Goal: Information Seeking & Learning: Learn about a topic

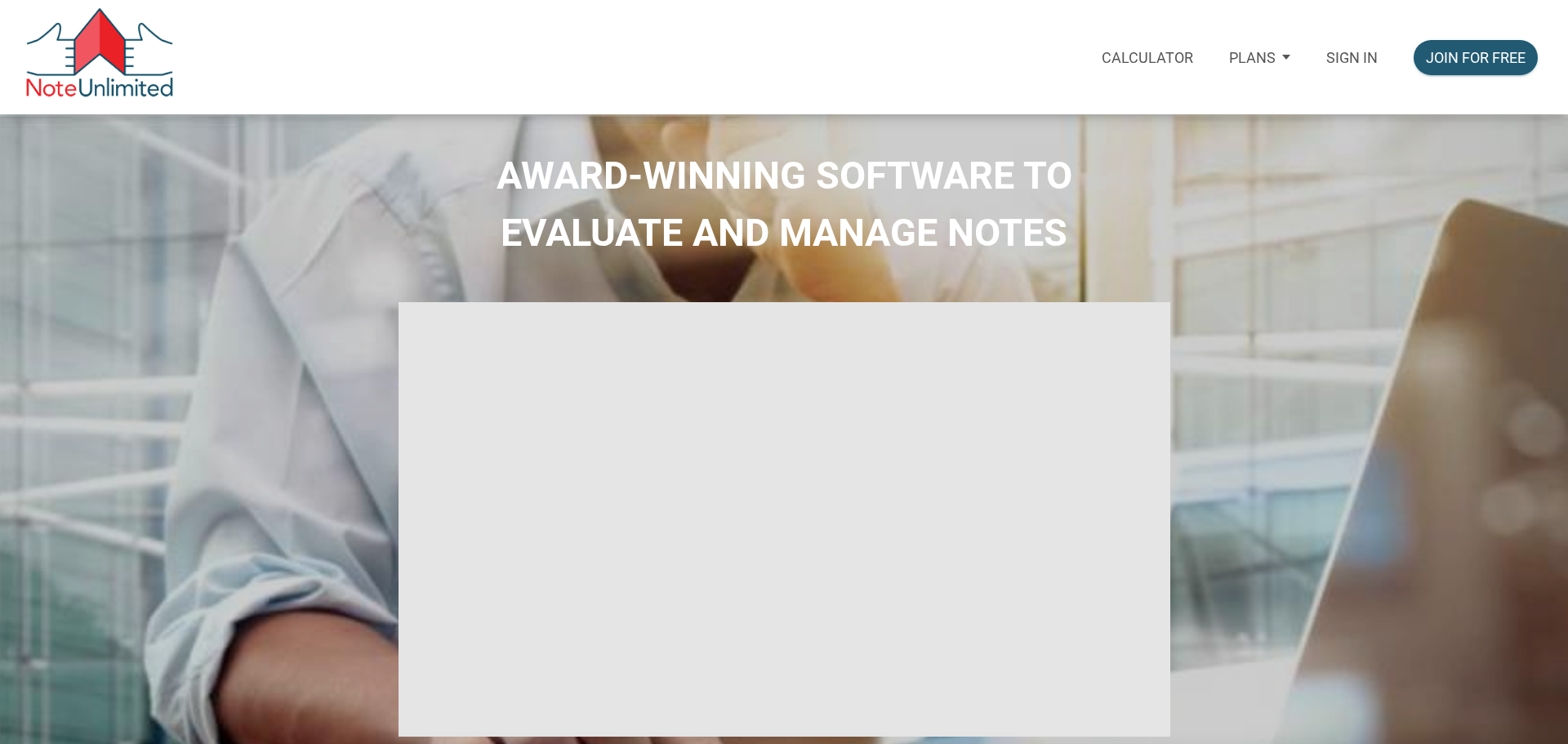
select select
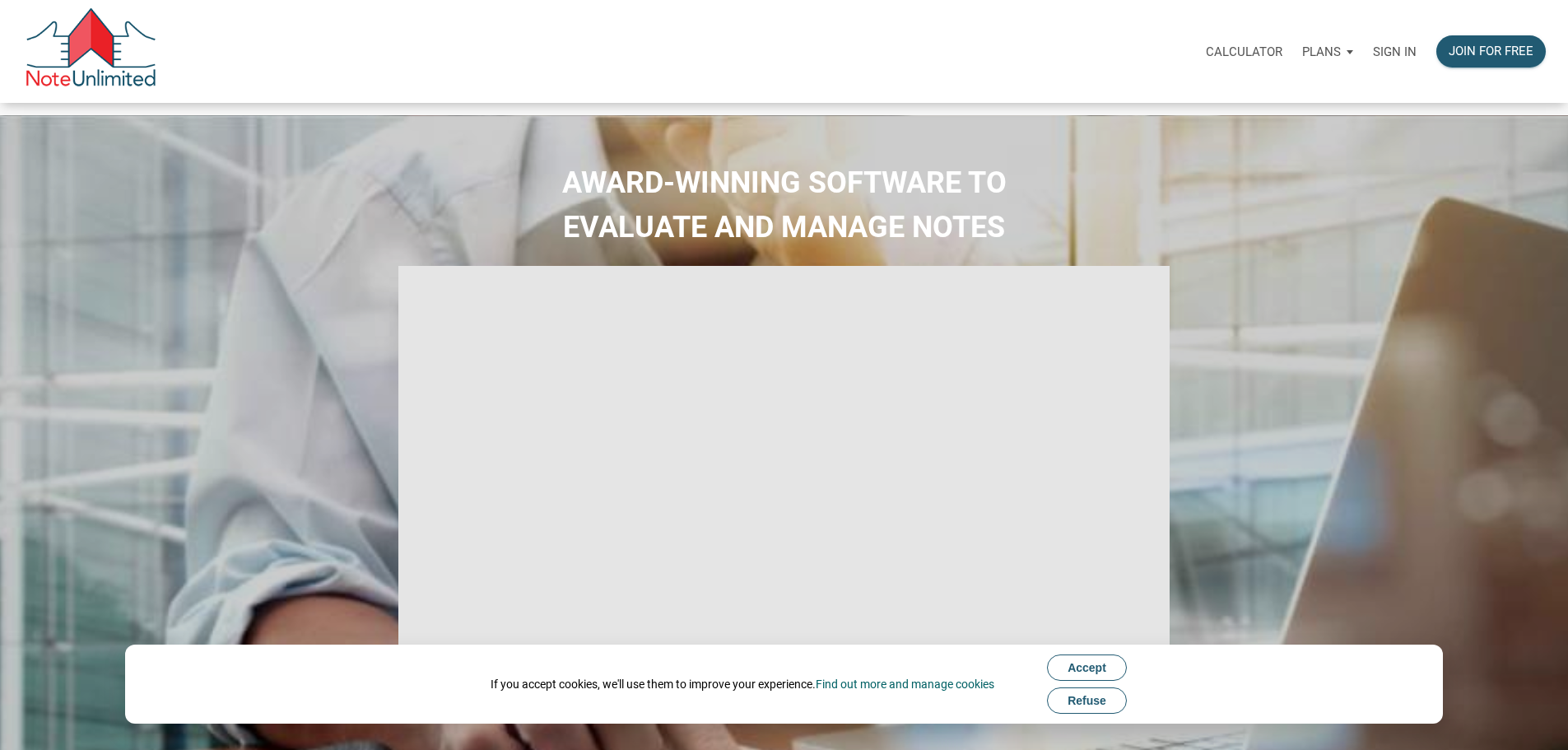
type input "Introduction to new features"
select select
click at [1373, 57] on p "Sign in" at bounding box center [1395, 51] width 43 height 14
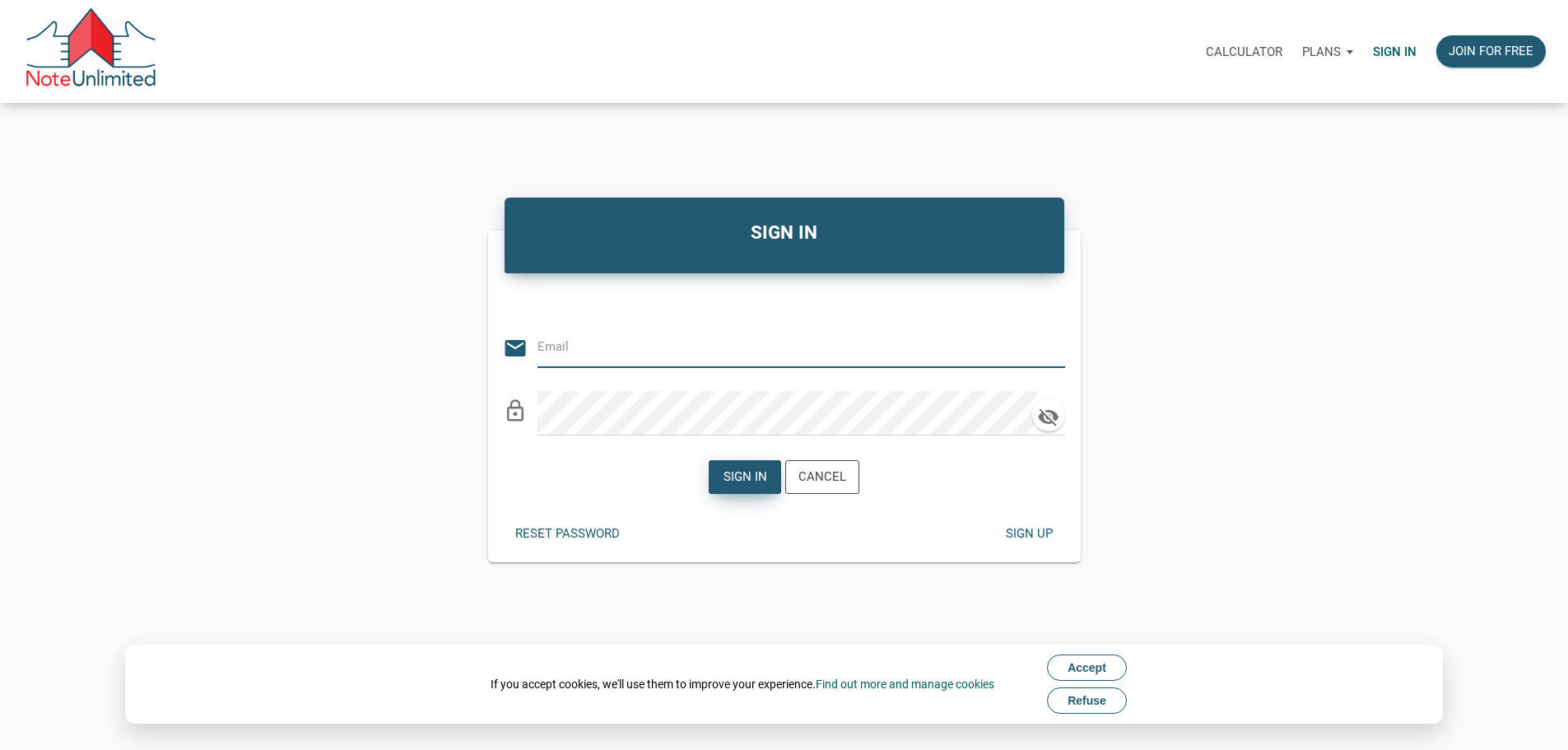
type input "[EMAIL_ADDRESS][DOMAIN_NAME]"
click at [738, 487] on div "Sign in" at bounding box center [746, 477] width 43 height 19
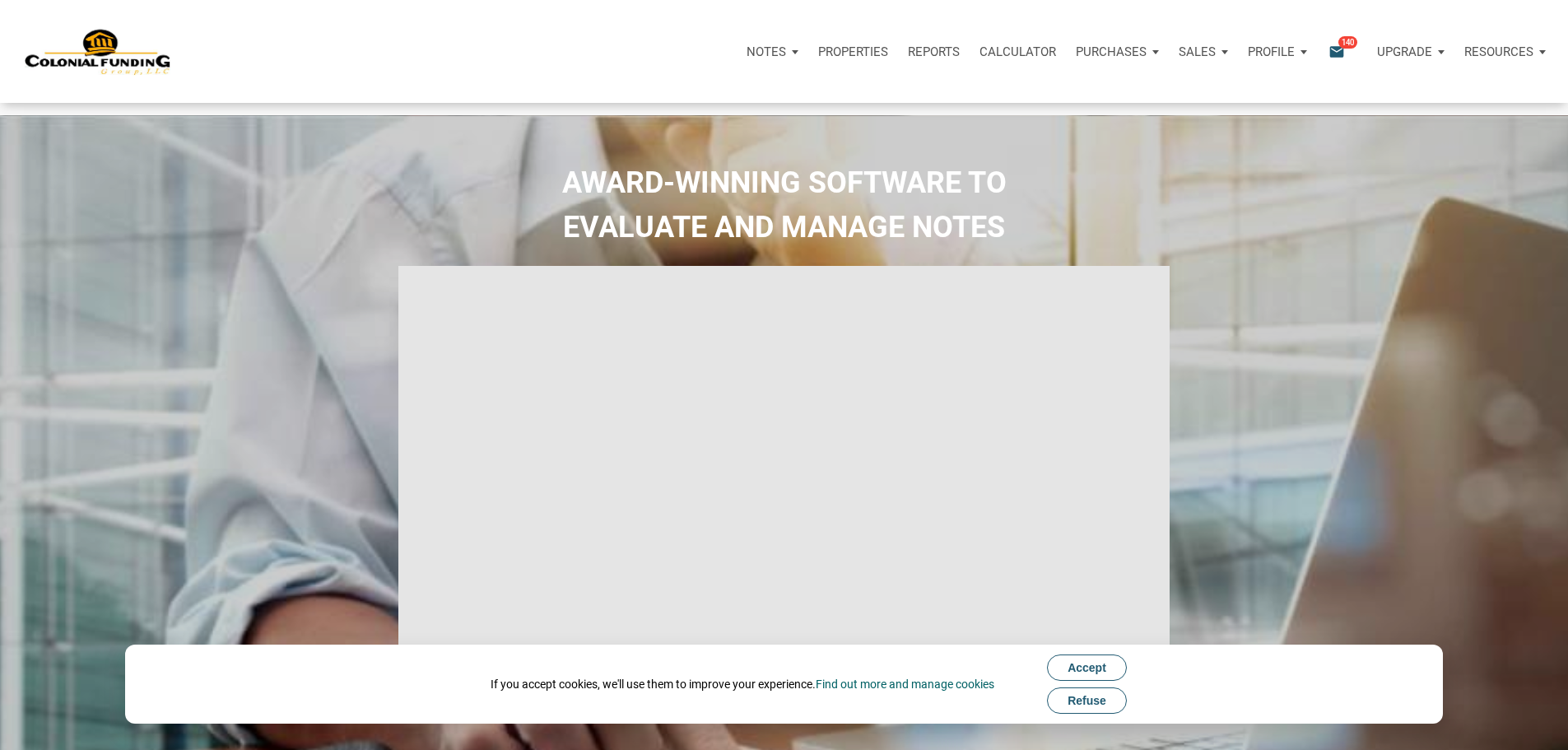
type input "Introduction to new features"
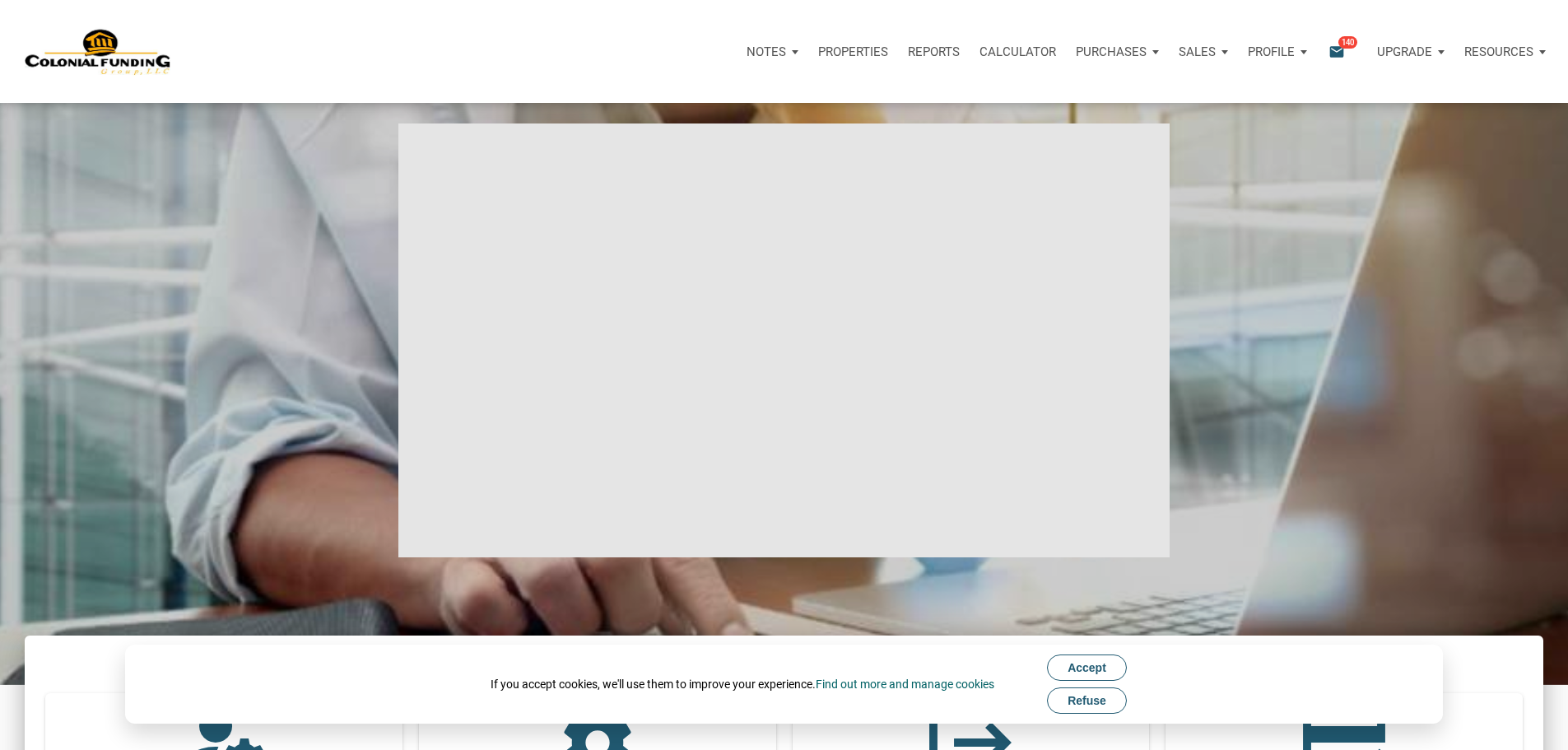
scroll to position [411, 0]
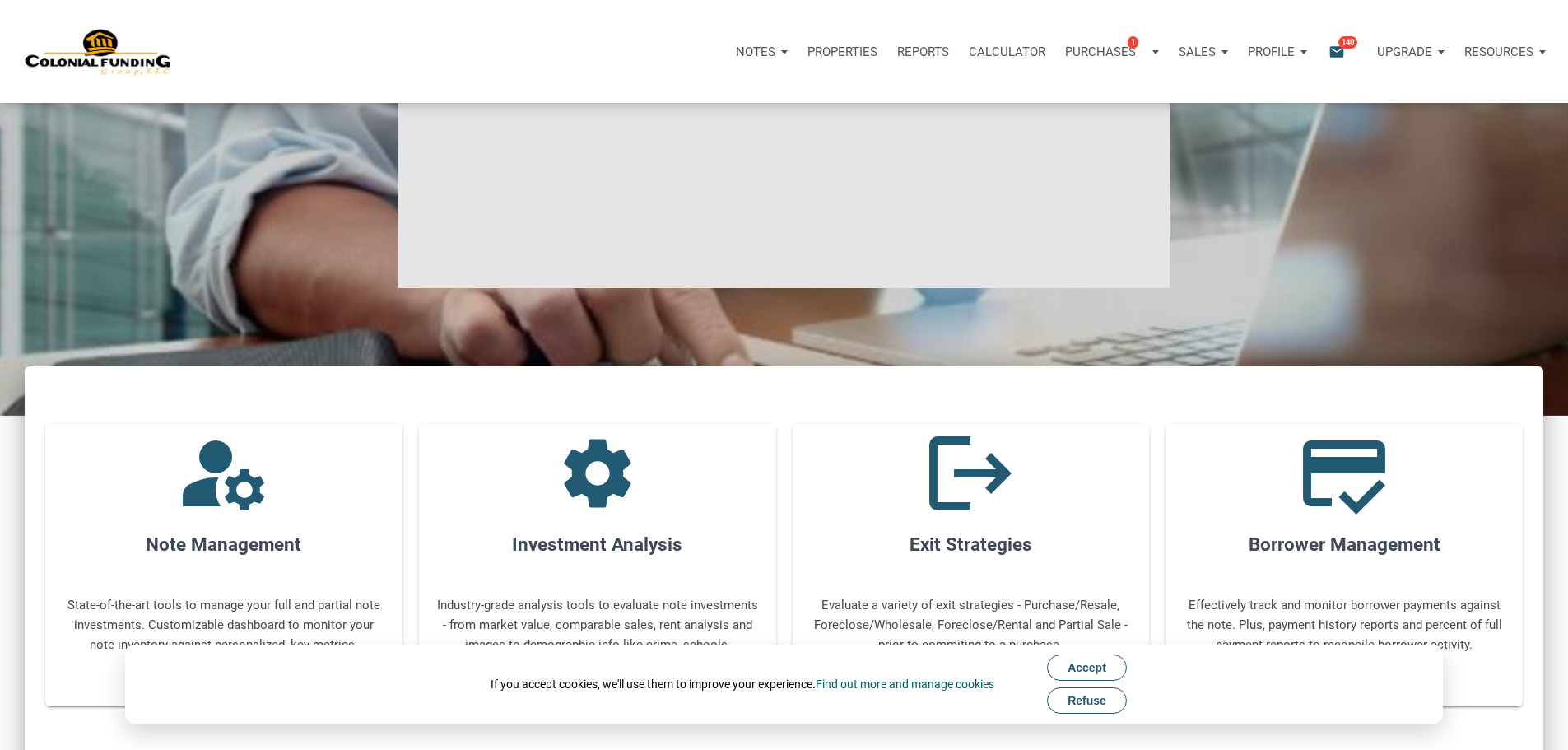
click at [1097, 663] on span "Accept" at bounding box center [1087, 667] width 39 height 14
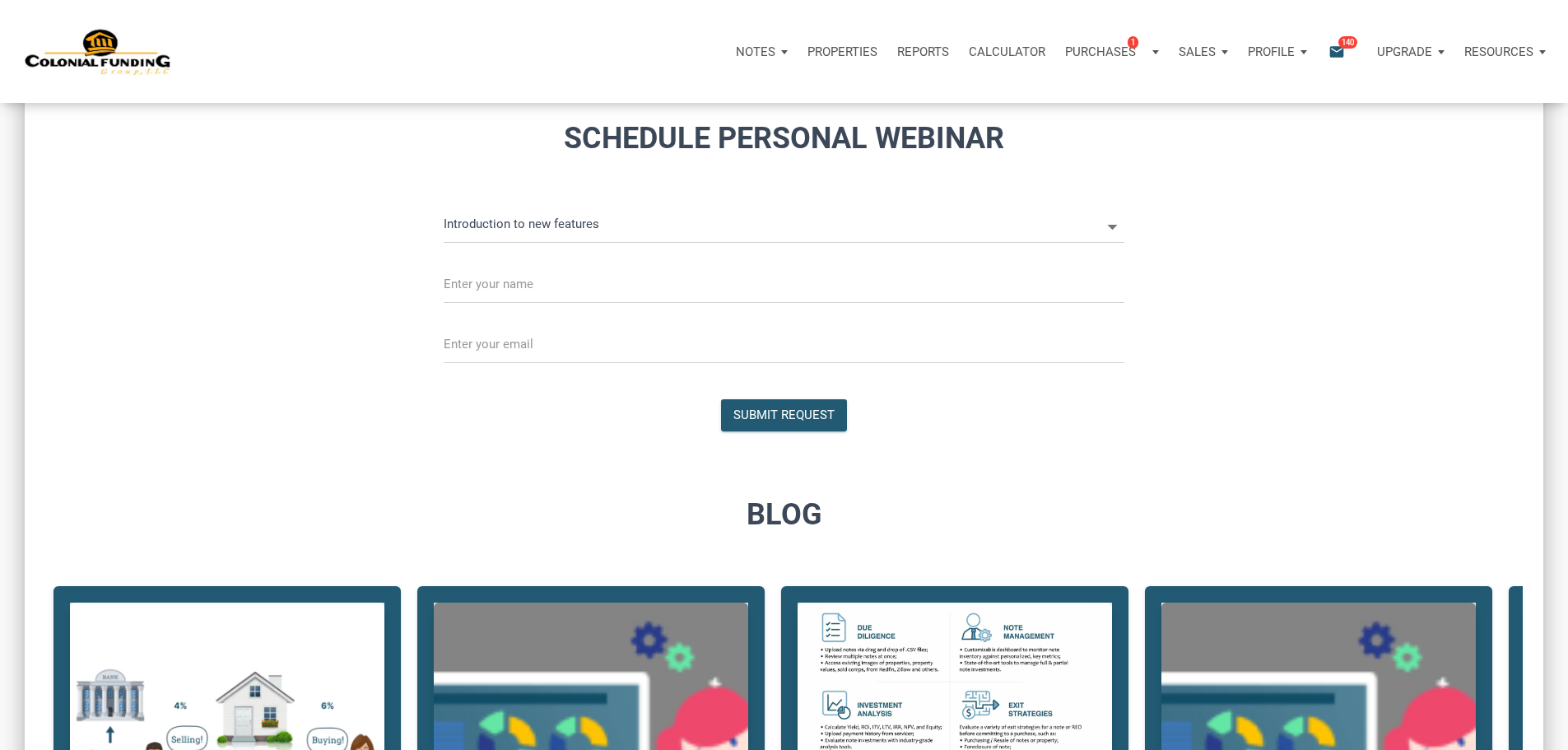
scroll to position [1152, 0]
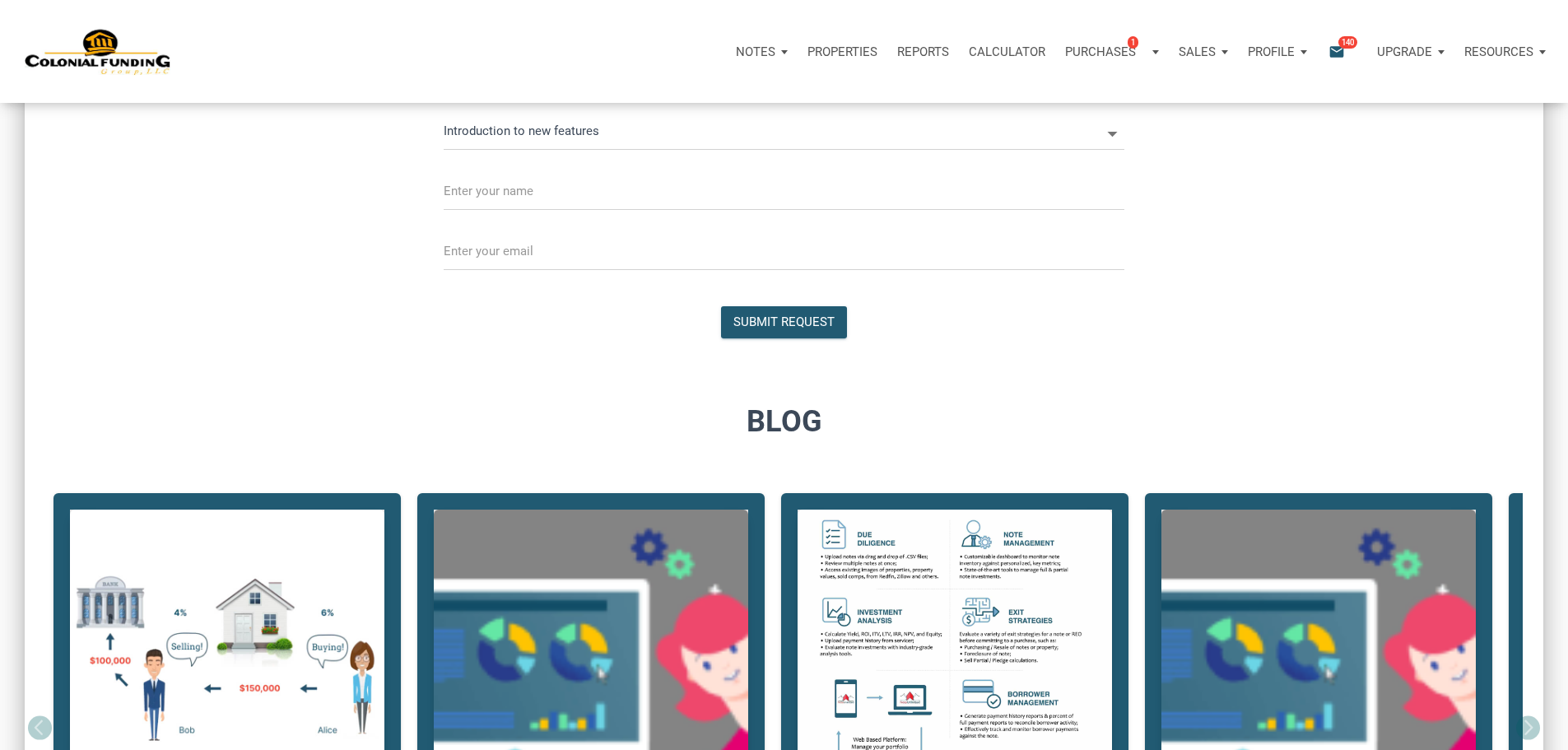
click at [1101, 146] on icon at bounding box center [1113, 133] width 23 height 23
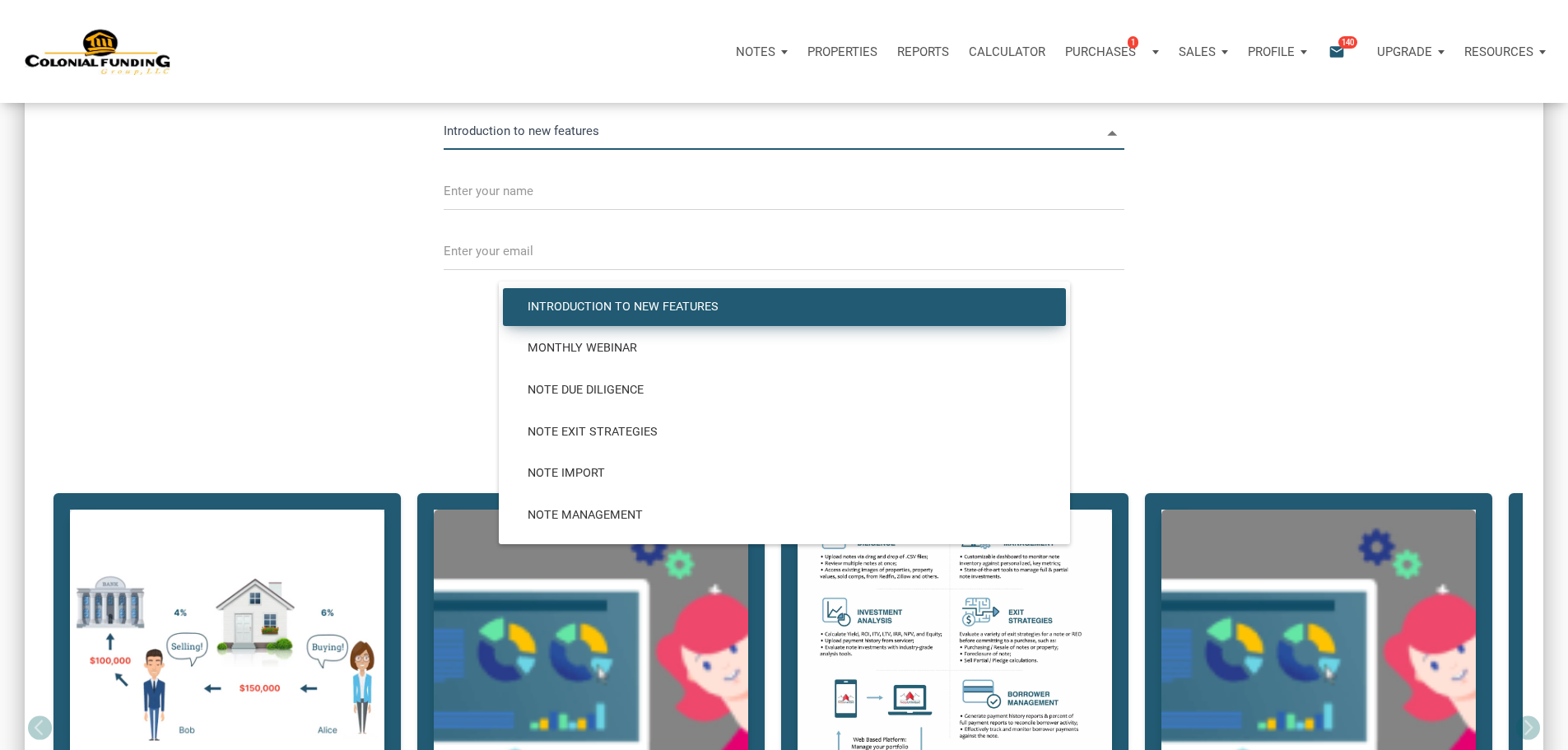
click at [667, 315] on span "Introduction to new features" at bounding box center [784, 306] width 538 height 14
select select
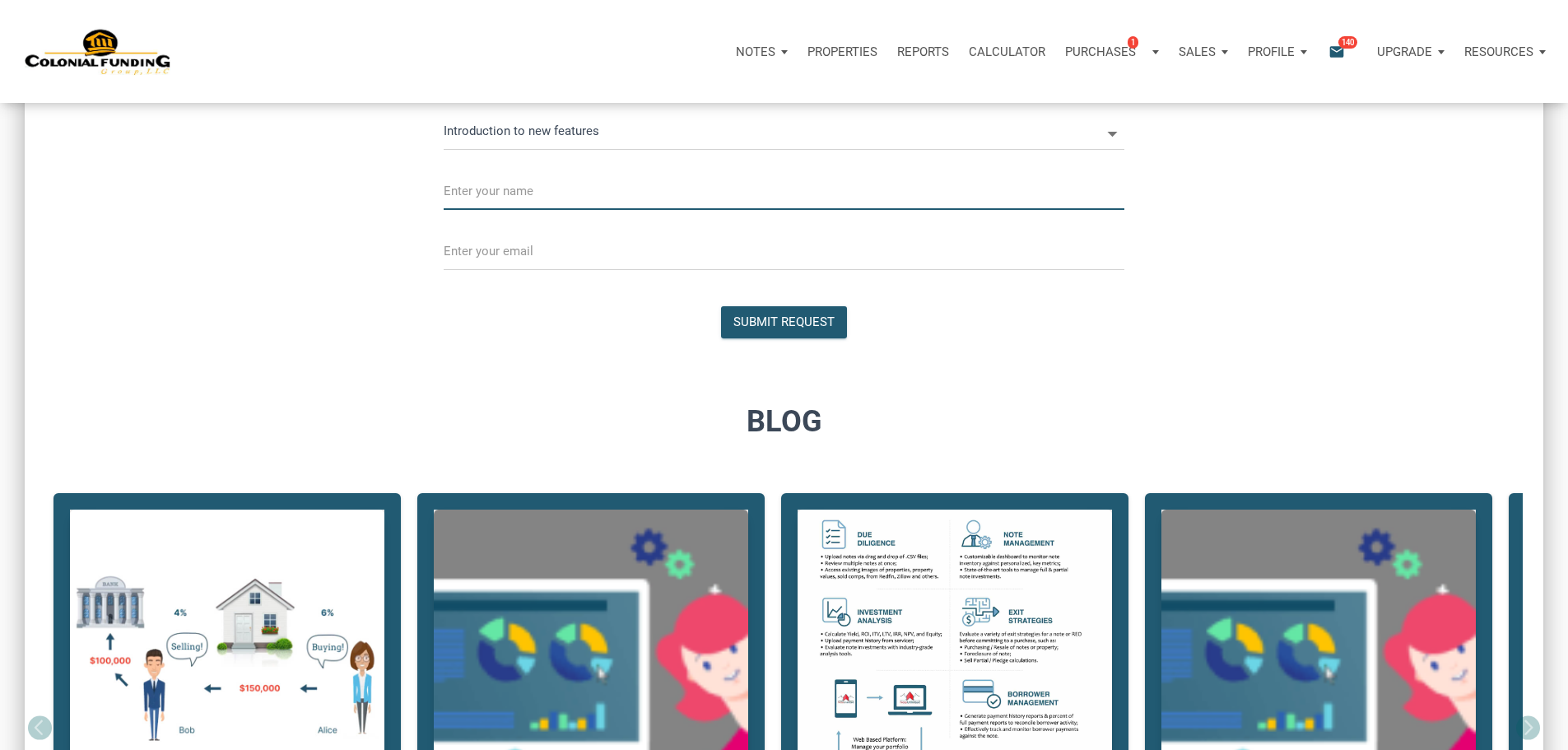
click at [767, 210] on input "text" at bounding box center [784, 191] width 681 height 37
type input "[PERSON_NAME]"
type input "[EMAIL_ADDRESS][DOMAIN_NAME]"
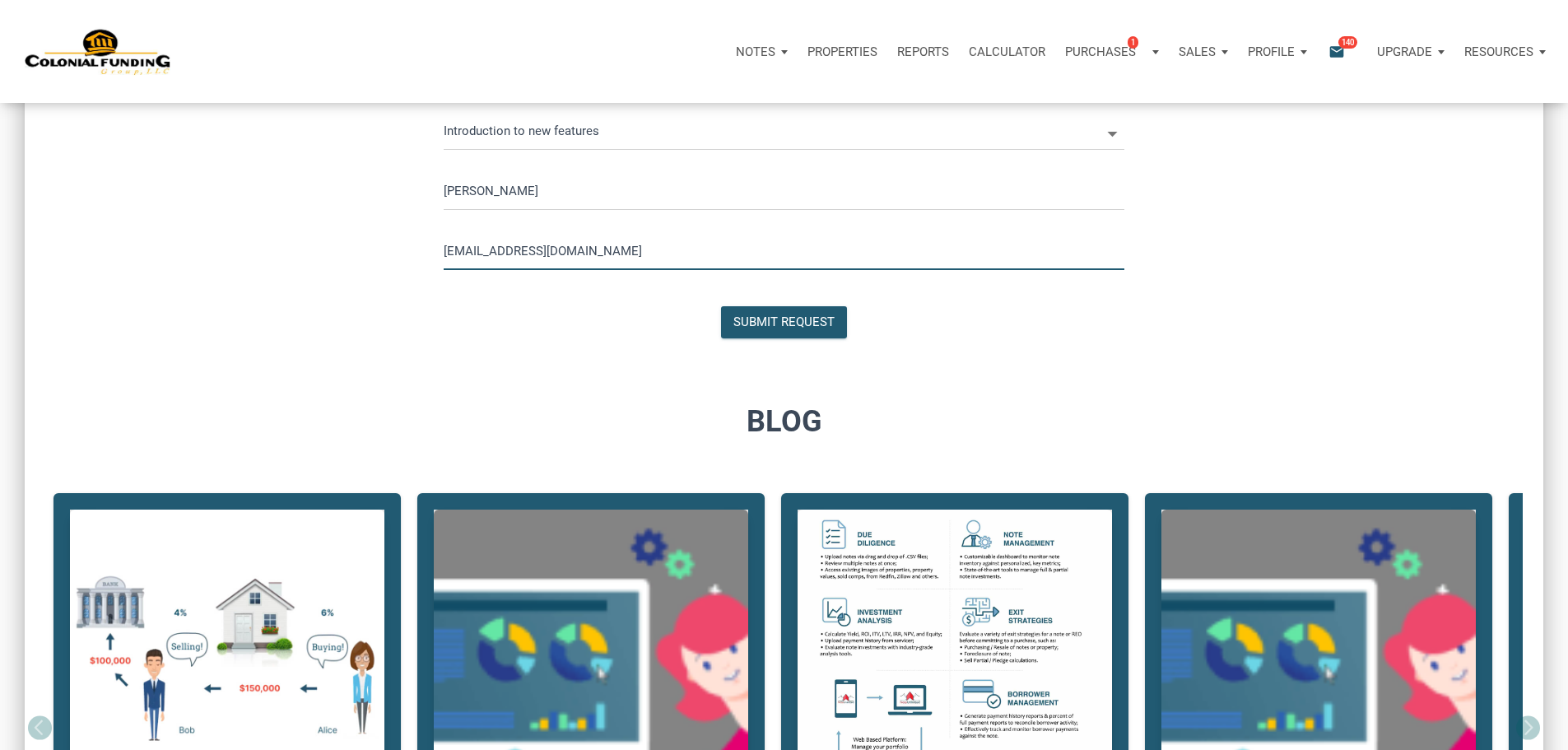
drag, startPoint x: 700, startPoint y: 417, endPoint x: 367, endPoint y: 392, distance: 333.9
click at [368, 282] on div "[EMAIL_ADDRESS][DOMAIN_NAME]" at bounding box center [784, 252] width 996 height 60
select select
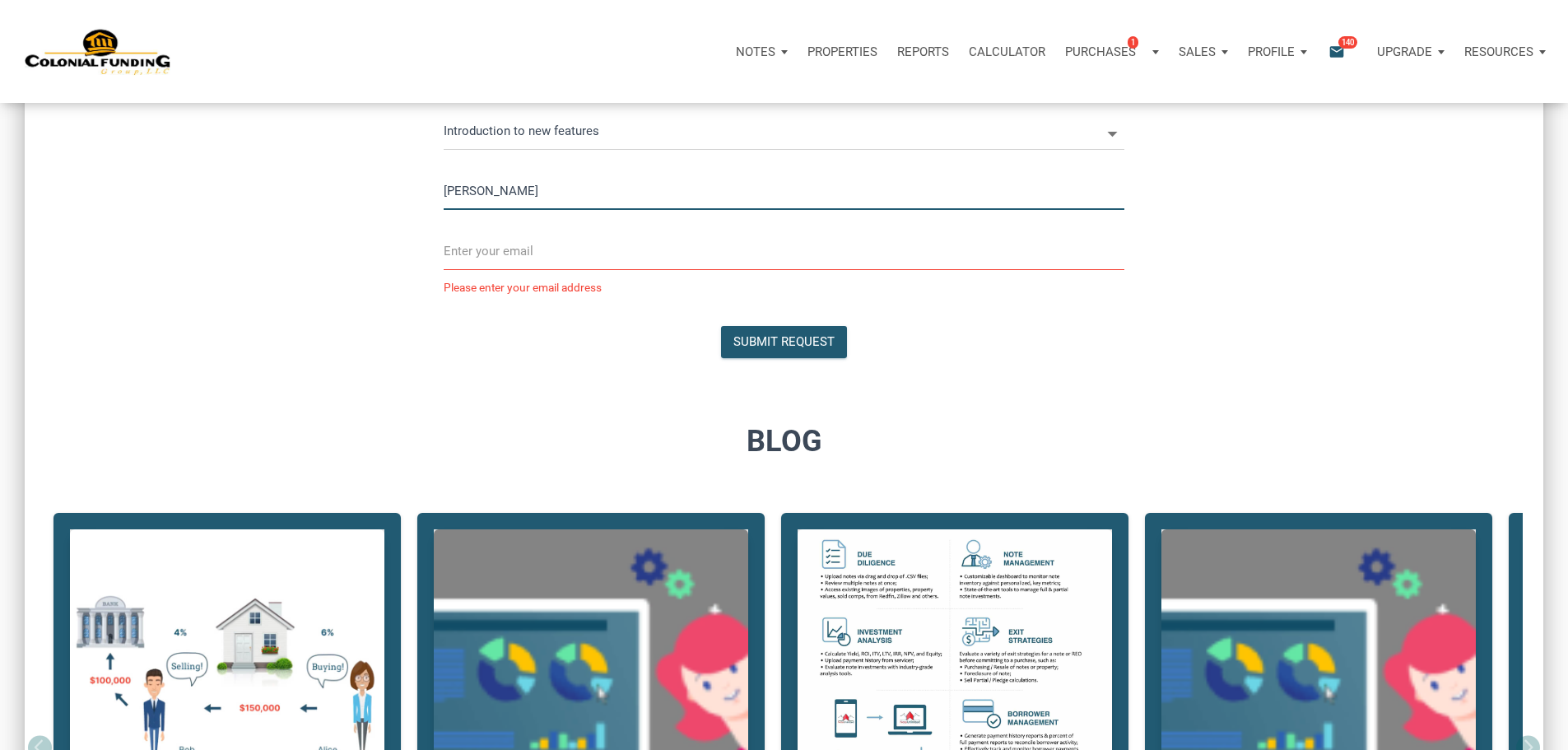
drag, startPoint x: 641, startPoint y: 330, endPoint x: 437, endPoint y: 343, distance: 204.4
click at [437, 223] on div "[PERSON_NAME]" at bounding box center [784, 192] width 996 height 60
select select
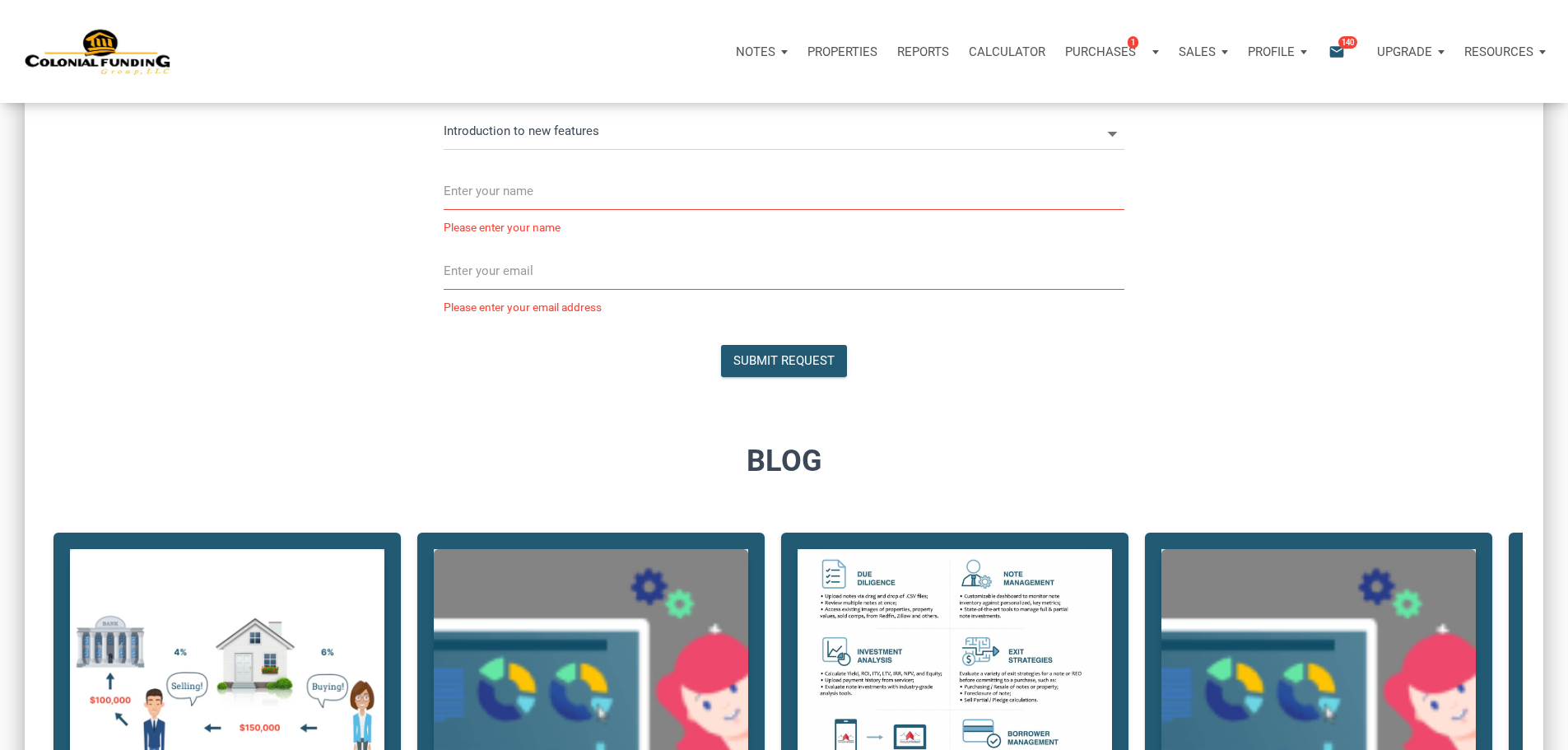
click at [1248, 59] on p "Profile" at bounding box center [1271, 51] width 47 height 14
click at [1339, 49] on span "140" at bounding box center [1348, 41] width 19 height 14
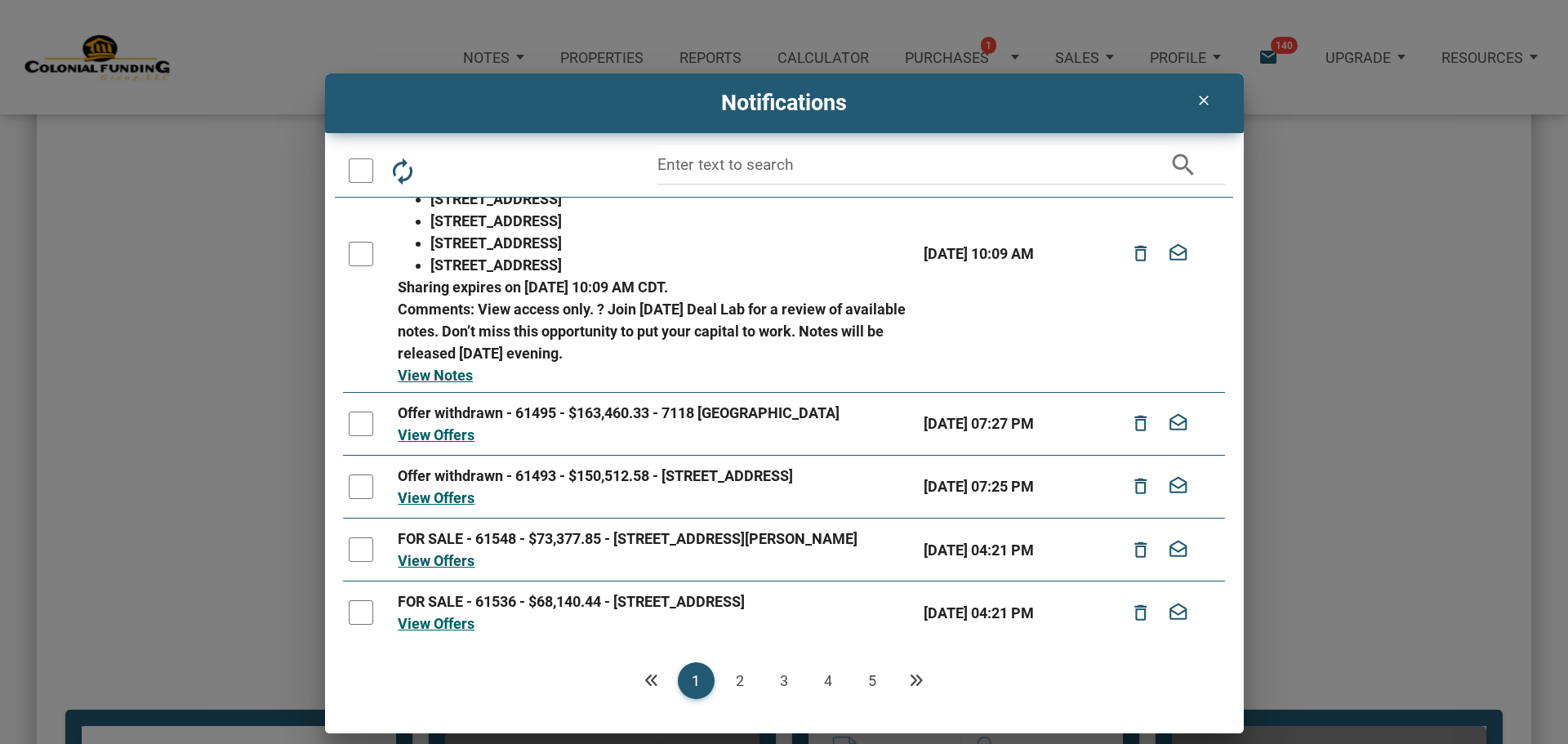
scroll to position [326, 0]
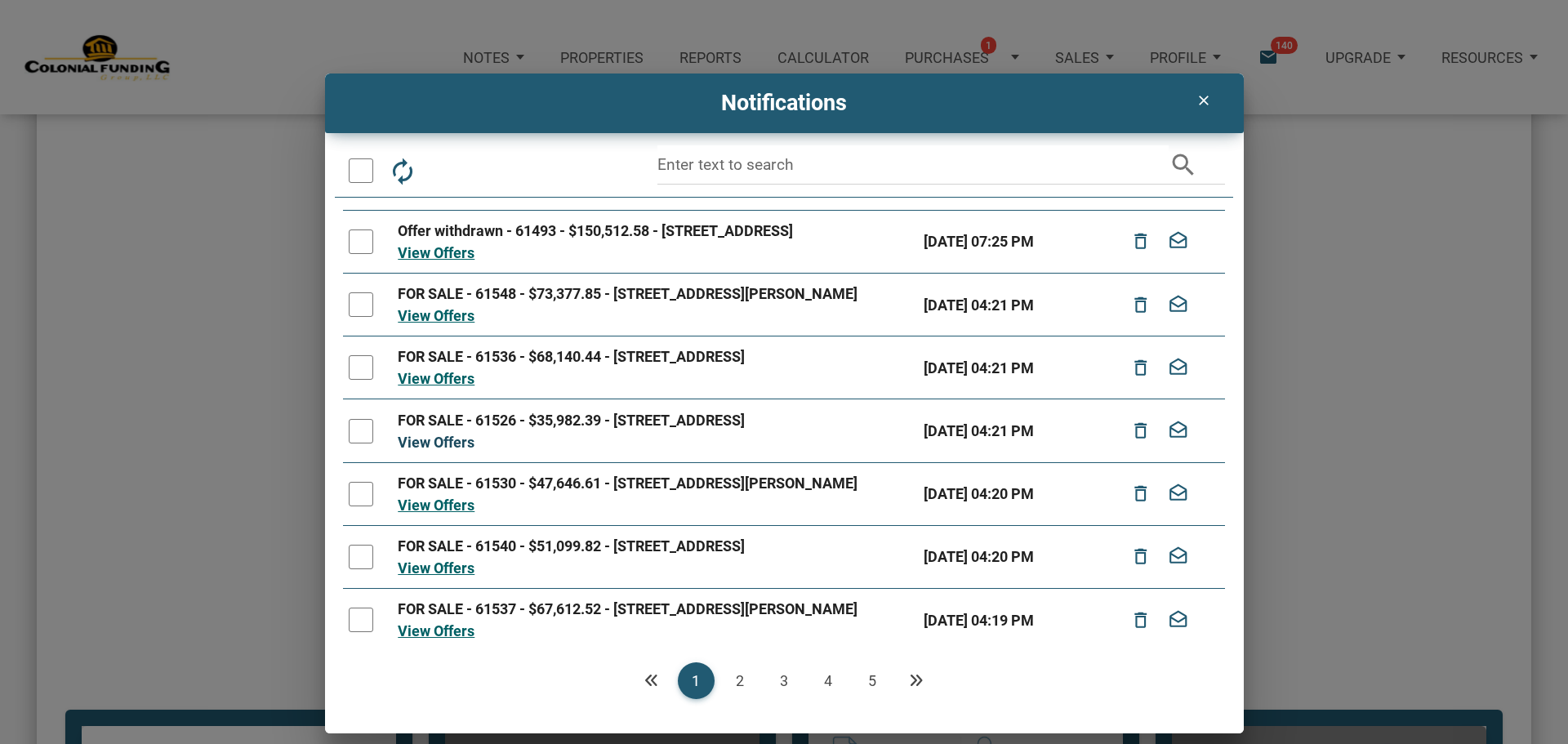
click at [458, 451] on link "View Offers" at bounding box center [436, 442] width 77 height 17
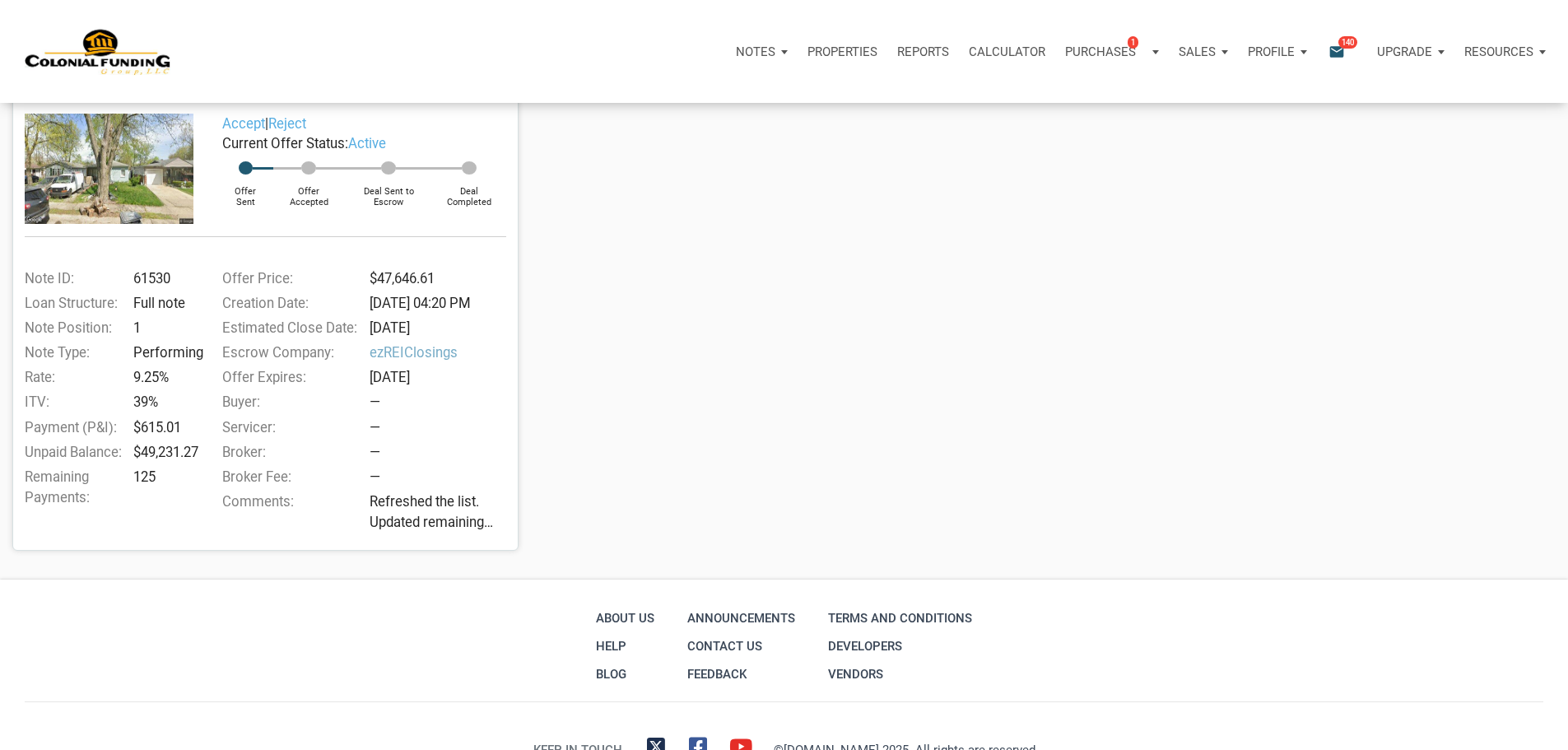
scroll to position [406, 0]
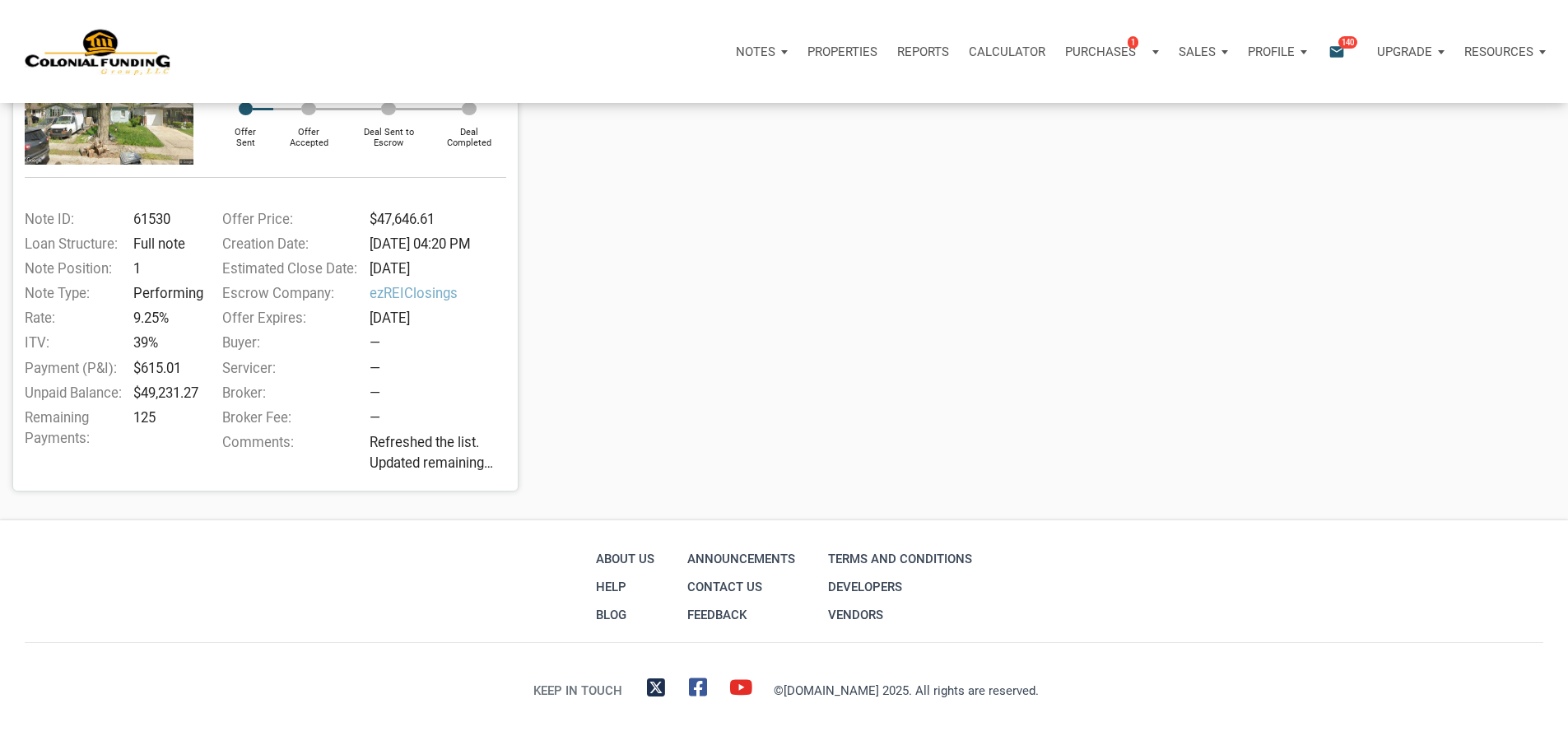
click at [425, 432] on span "Refreshed the list. Updated remaining payments on a few notes. We have 8 notes …" at bounding box center [442, 453] width 145 height 41
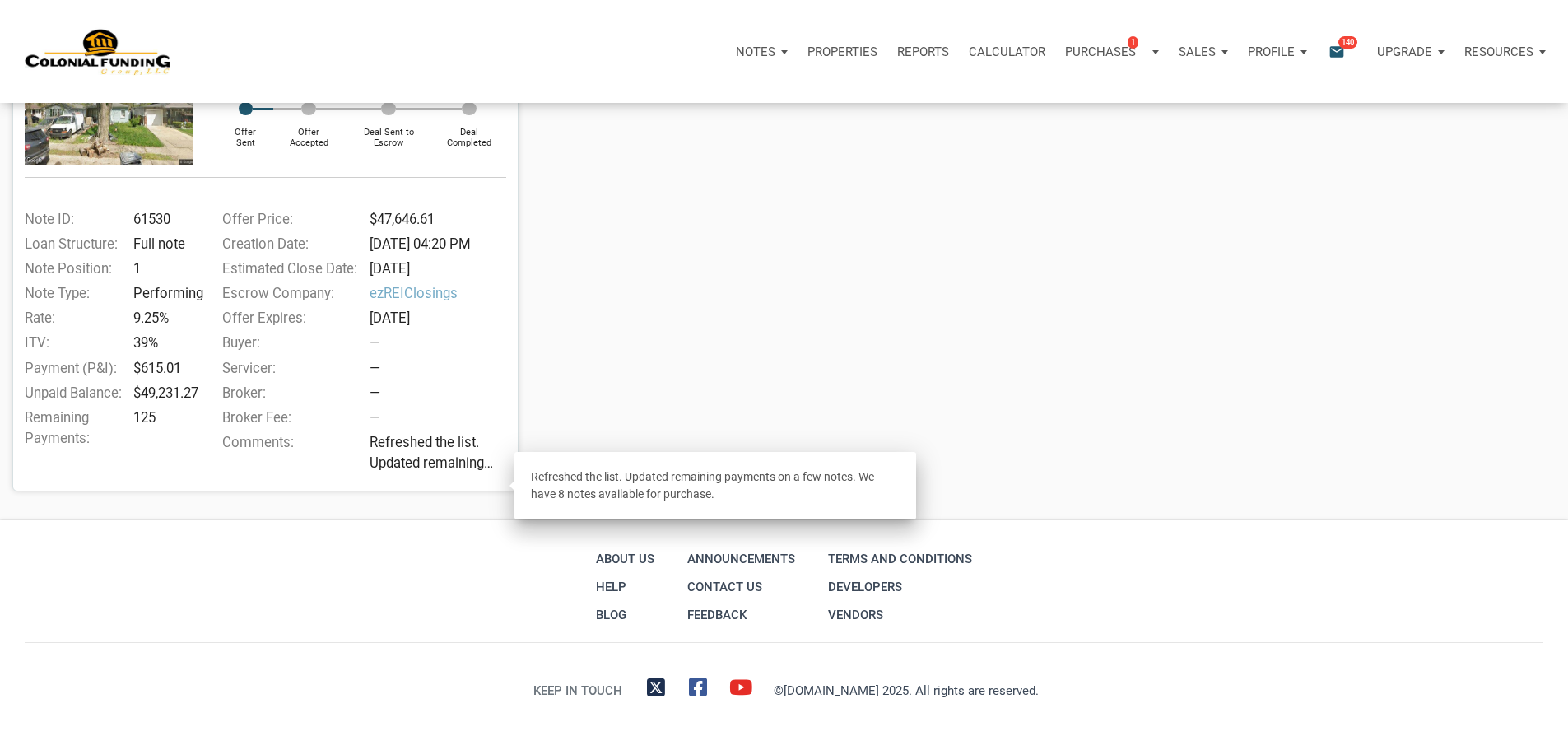
click at [142, 572] on div "About Us Help Blog Announcements Contact Us Feedback Terms and conditions Devel…" at bounding box center [784, 586] width 1536 height 84
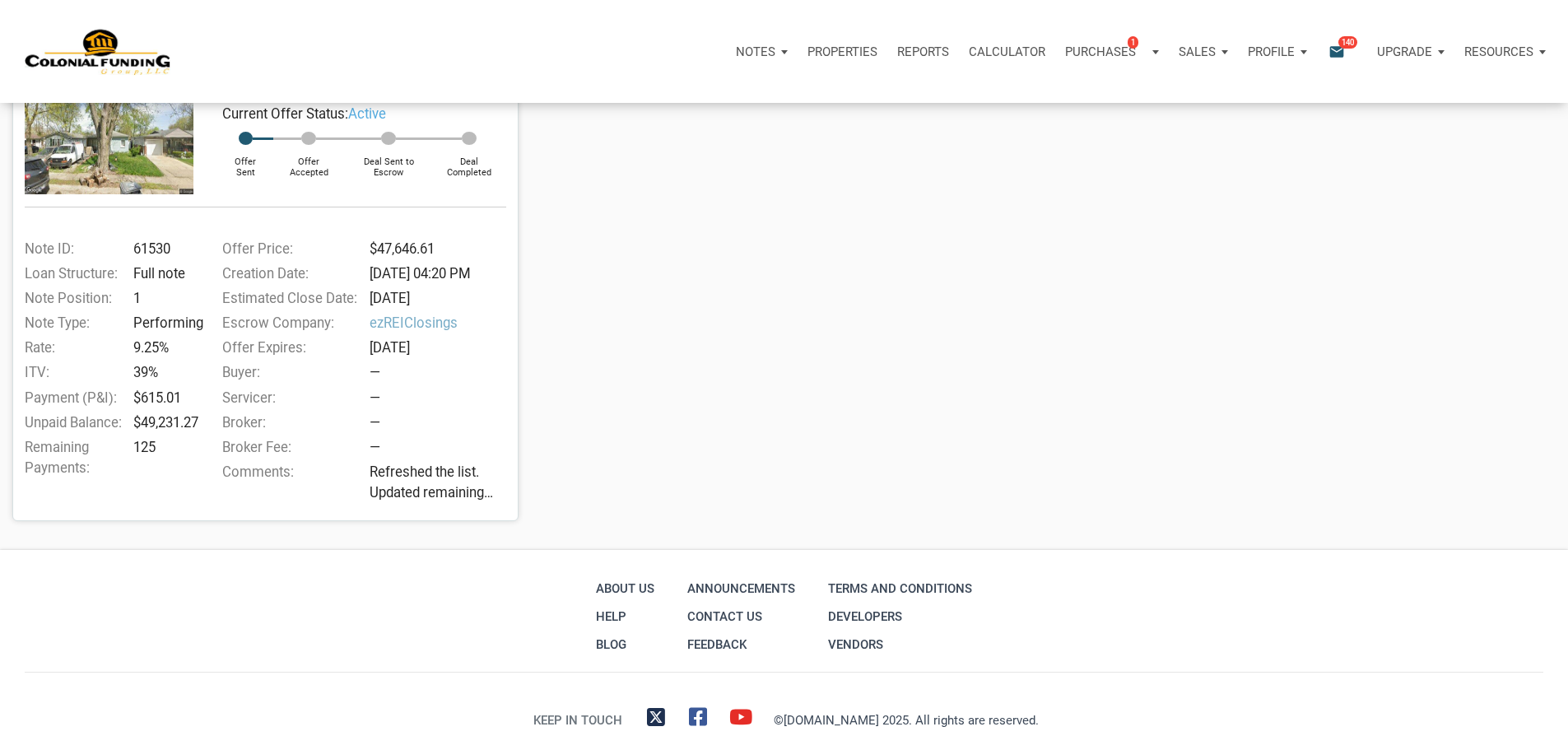
scroll to position [77, 0]
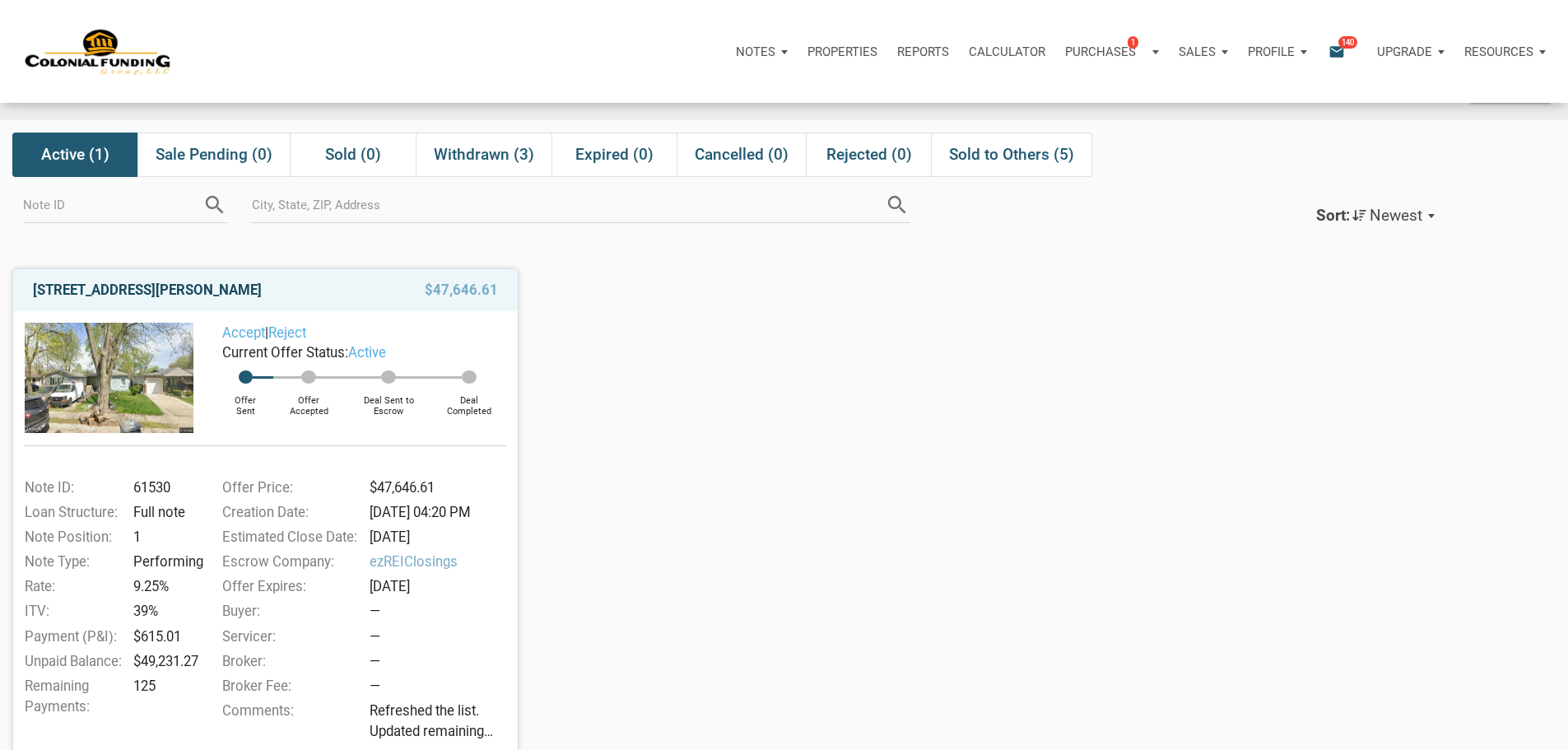
click at [131, 299] on link "[STREET_ADDRESS][PERSON_NAME]" at bounding box center [148, 289] width 229 height 20
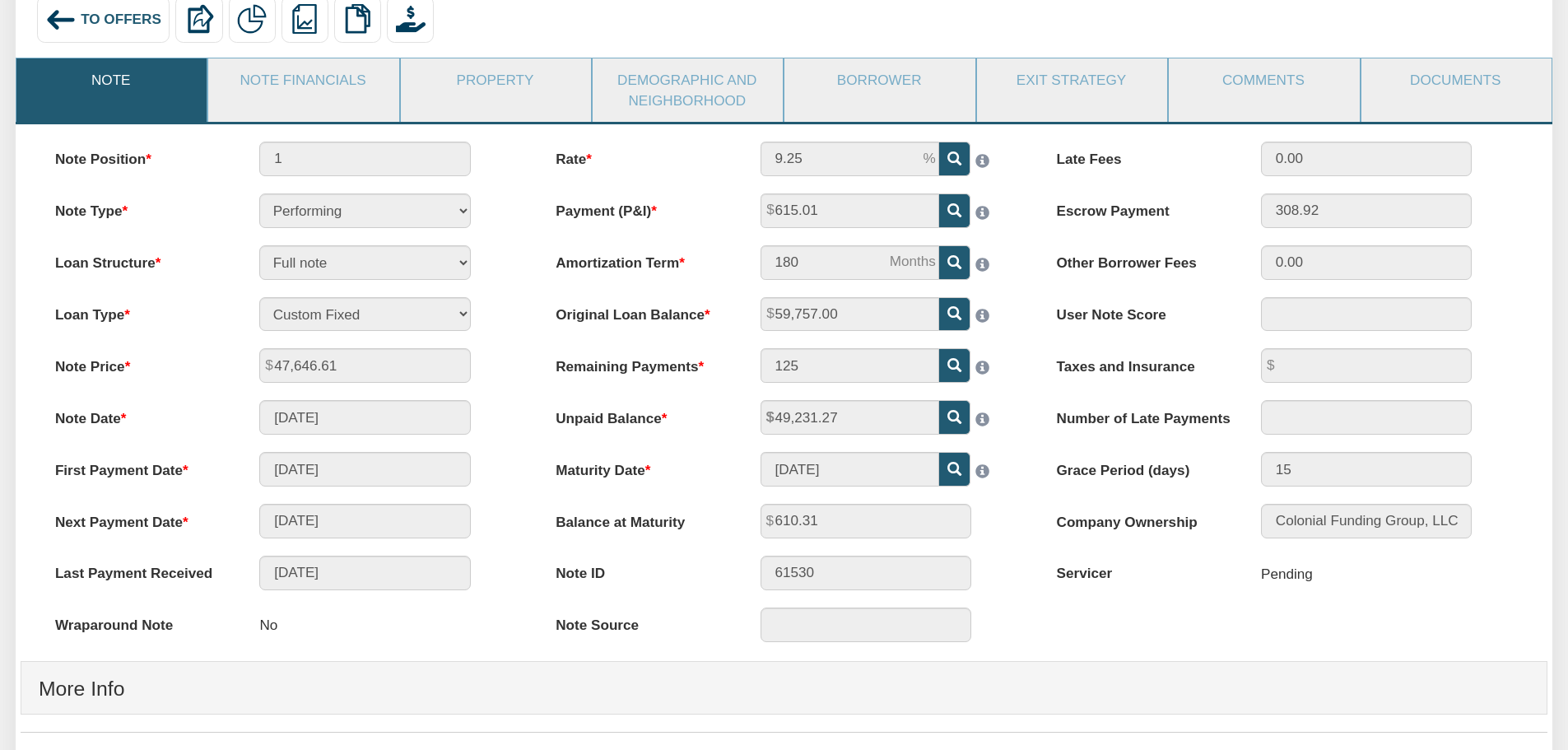
scroll to position [82, 0]
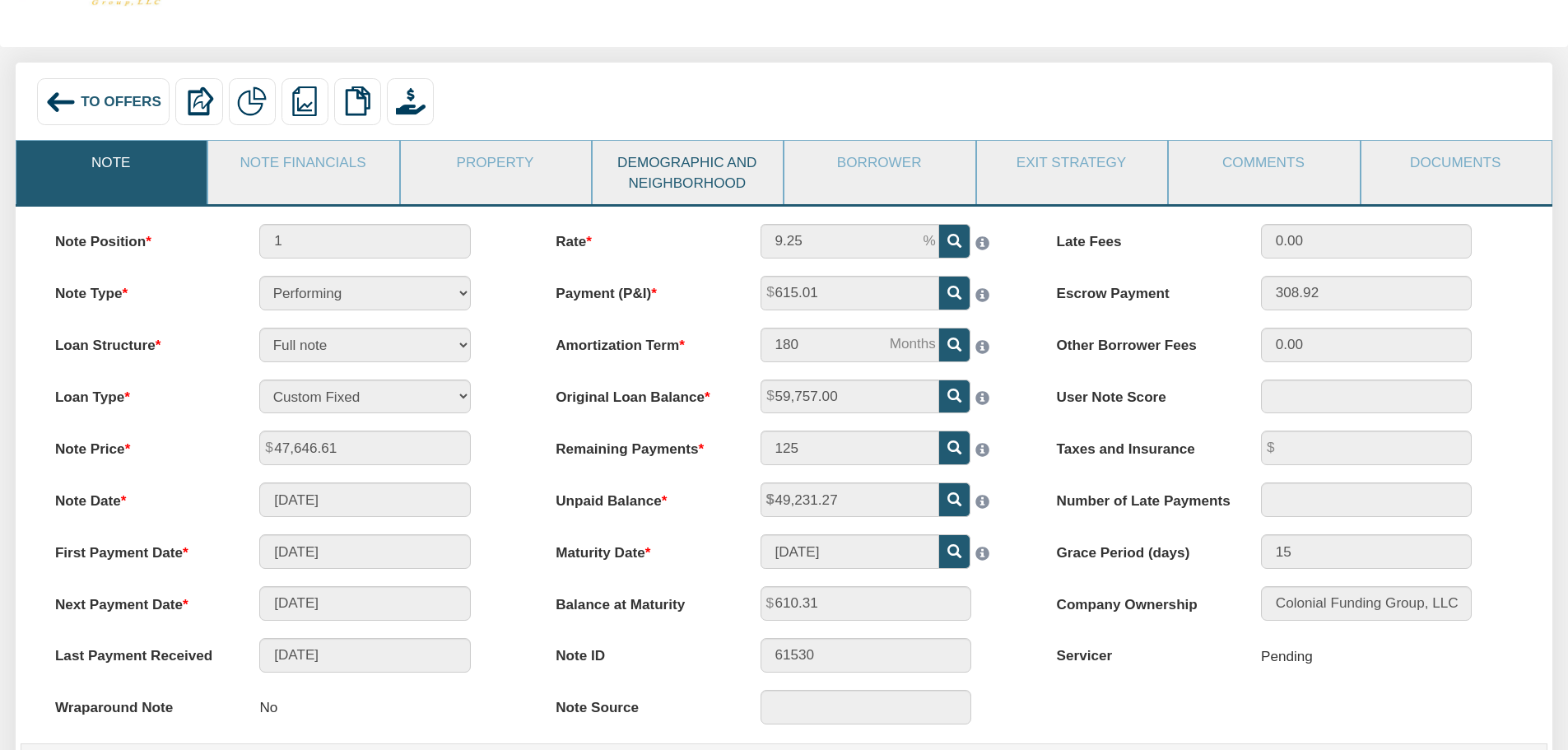
click at [630, 167] on link "Demographic and Neighborhood" at bounding box center [686, 172] width 188 height 63
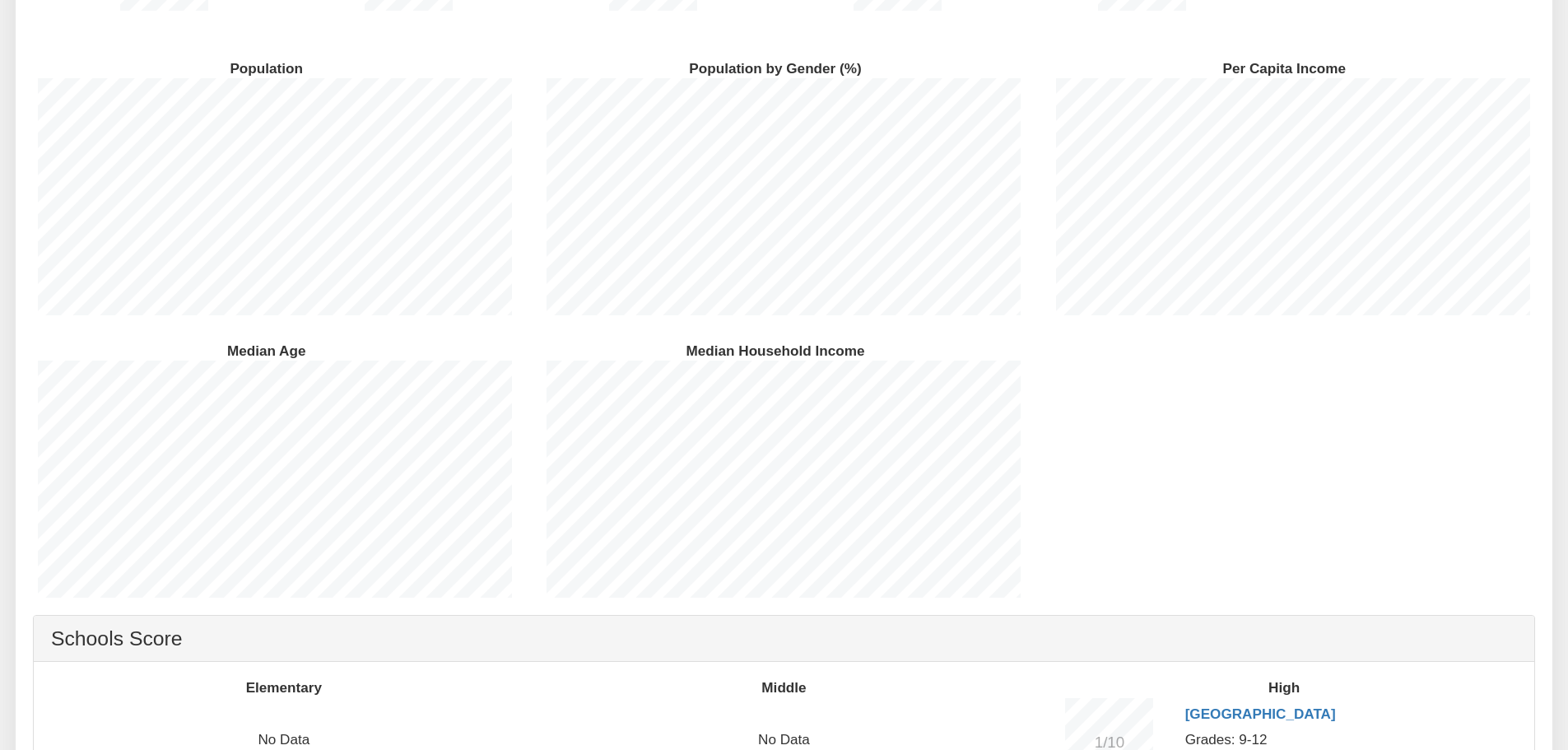
scroll to position [0, 0]
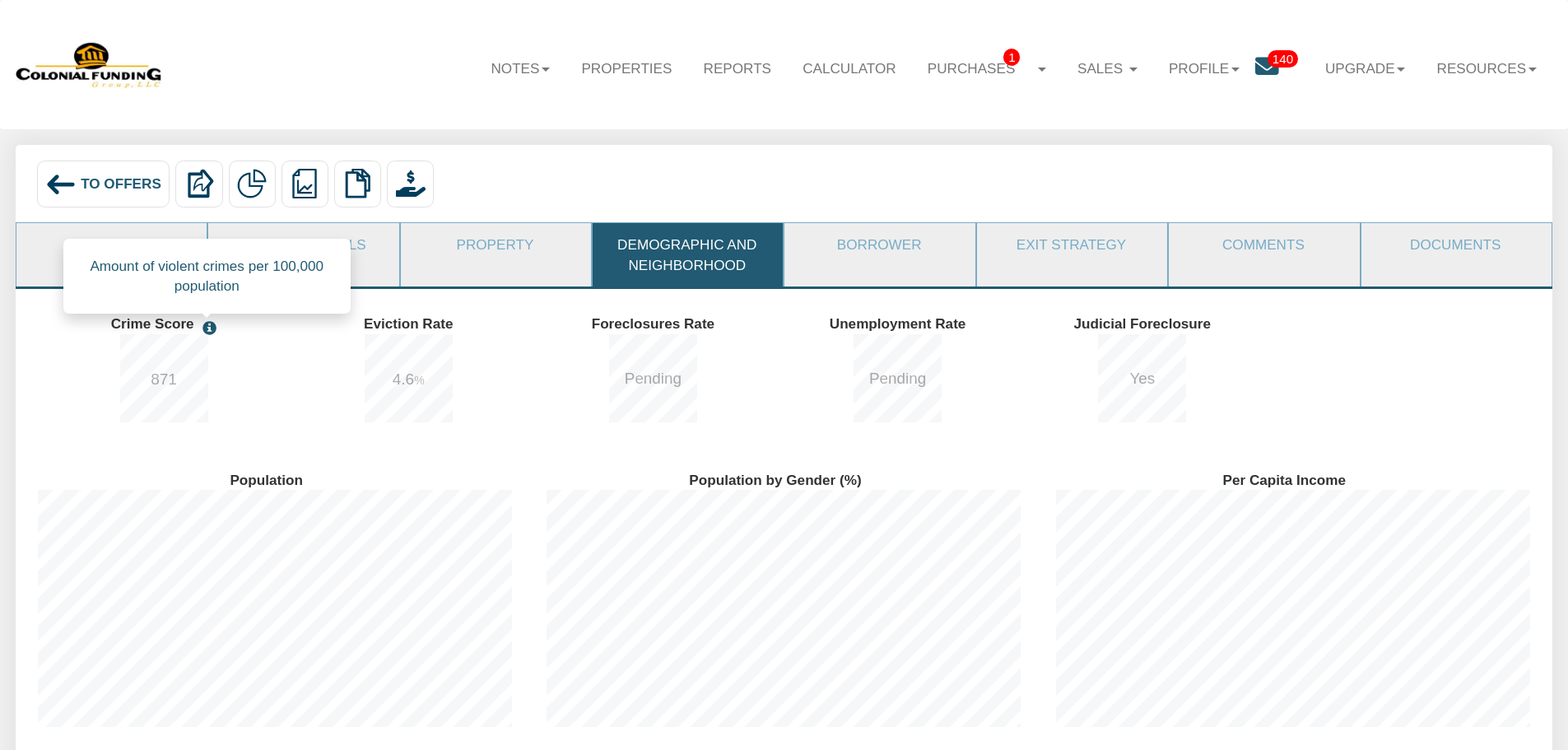
click at [213, 333] on span at bounding box center [206, 328] width 19 height 14
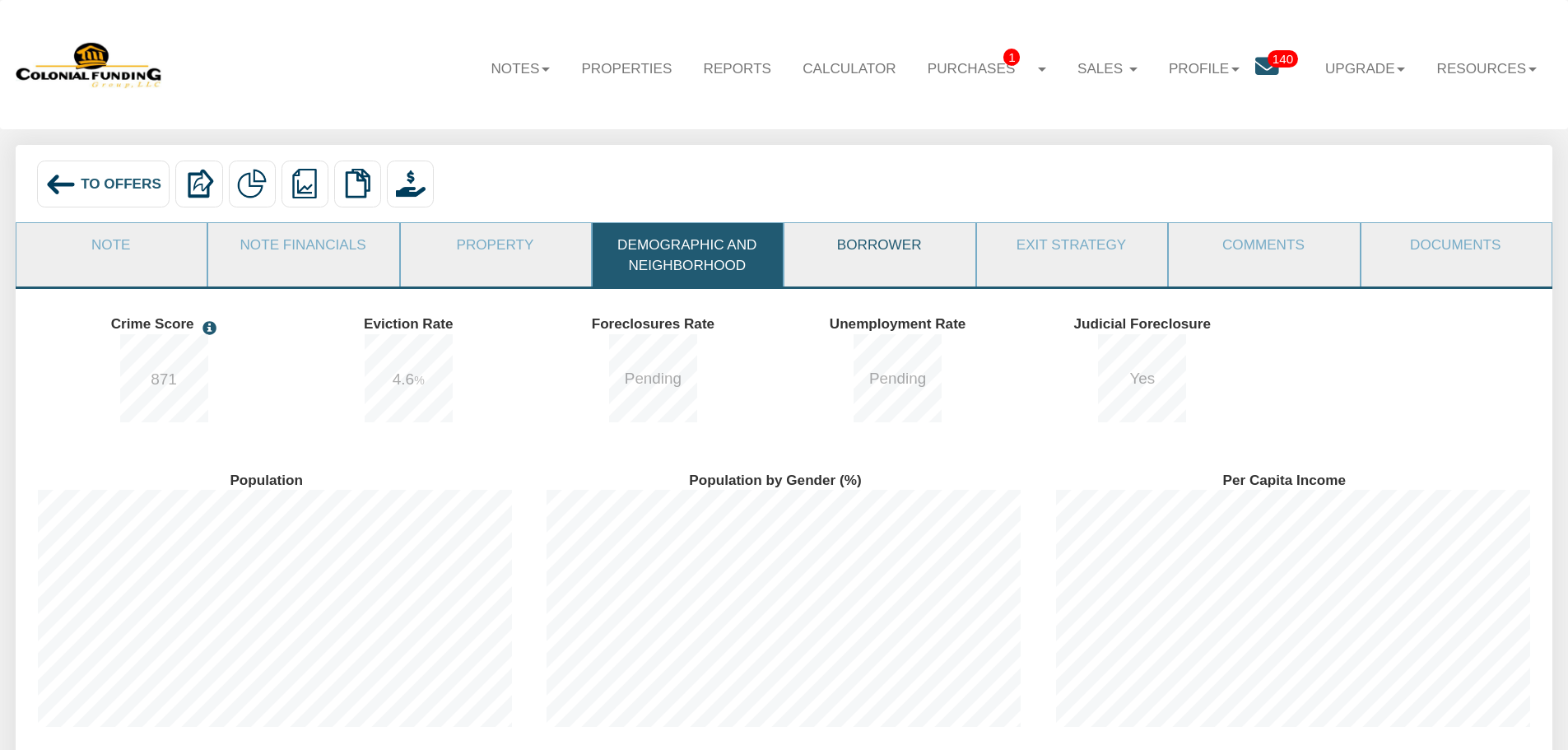
click at [929, 259] on link "Borrower" at bounding box center [878, 243] width 188 height 42
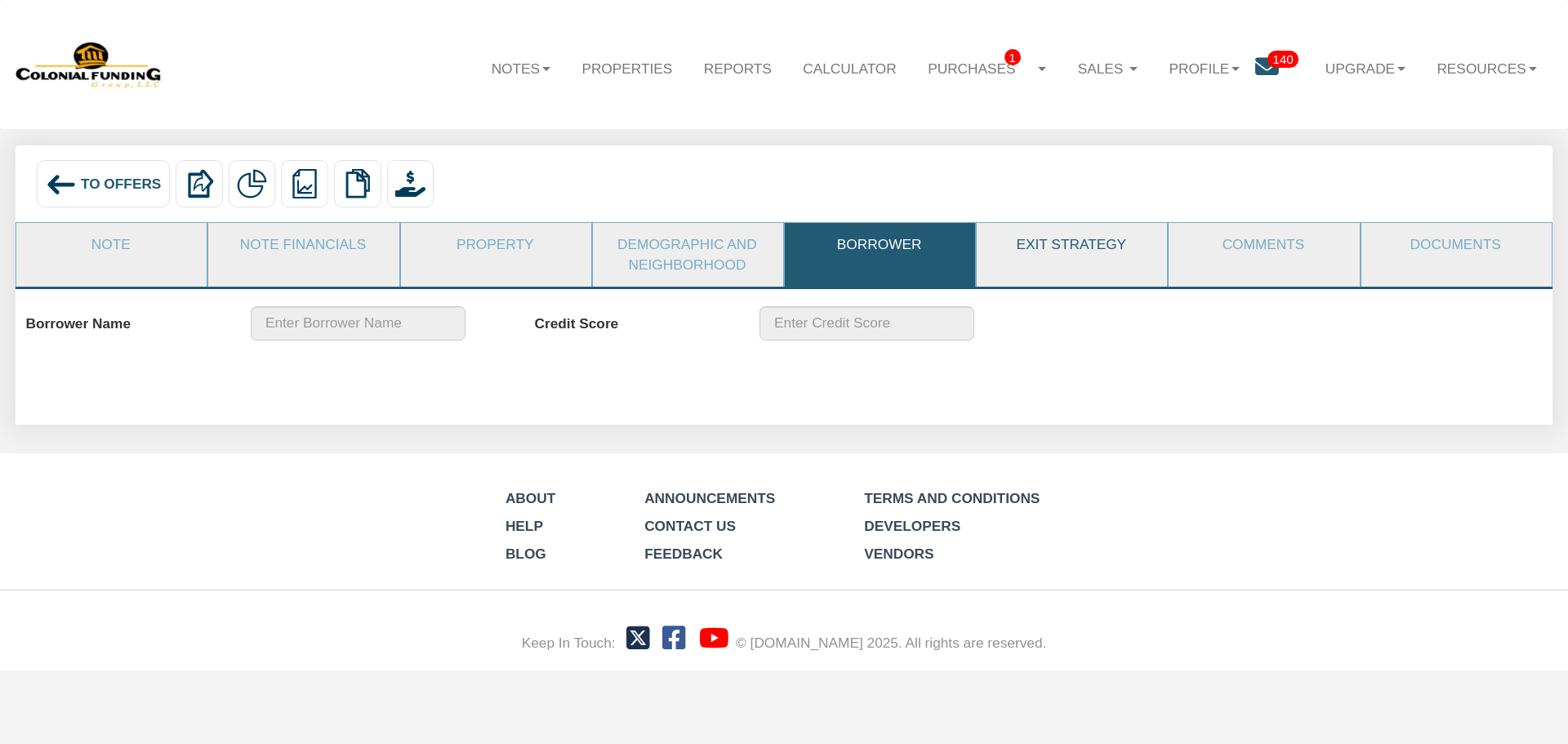
click at [1083, 249] on link "Exit Strategy" at bounding box center [1071, 244] width 189 height 43
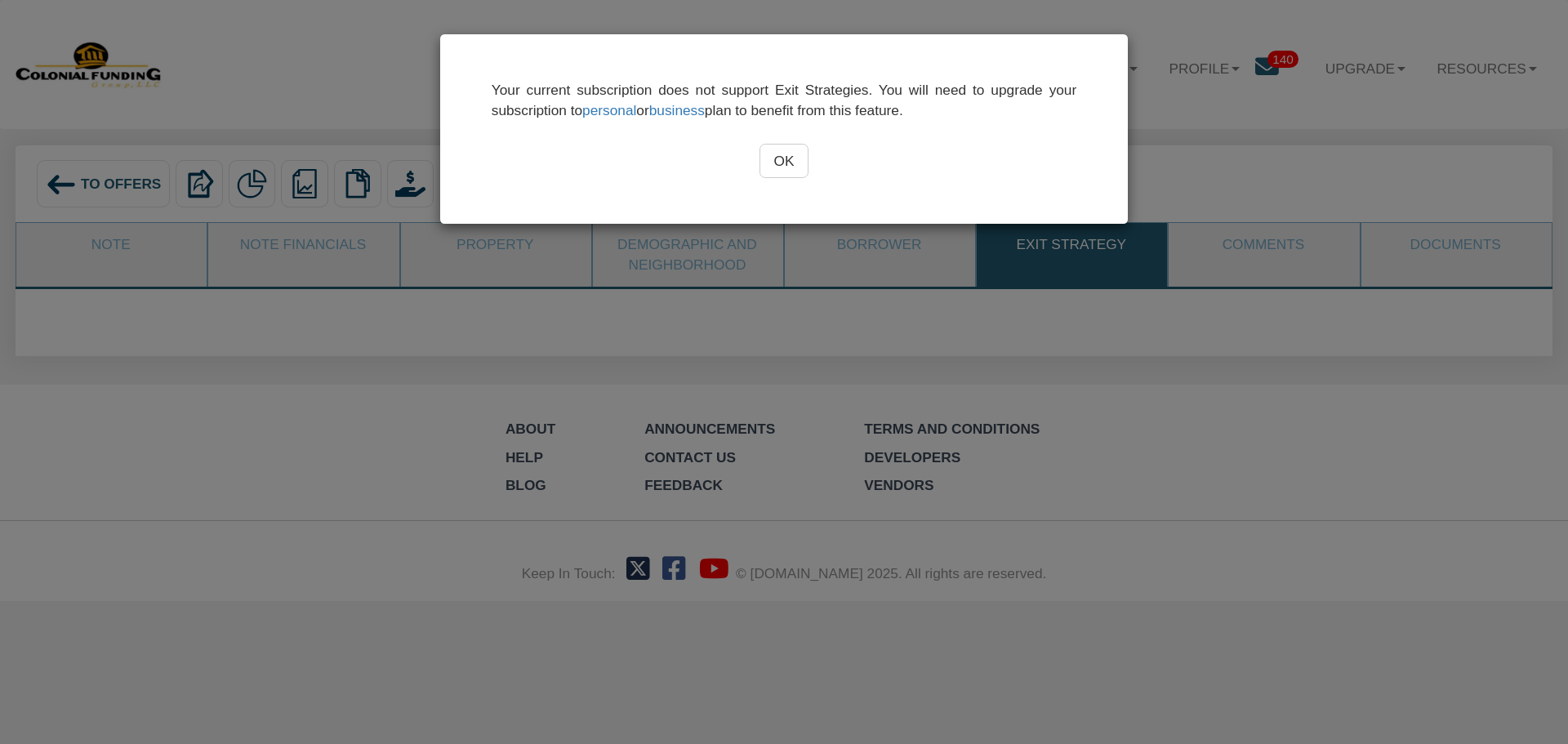
click at [784, 156] on input "OK" at bounding box center [784, 161] width 50 height 34
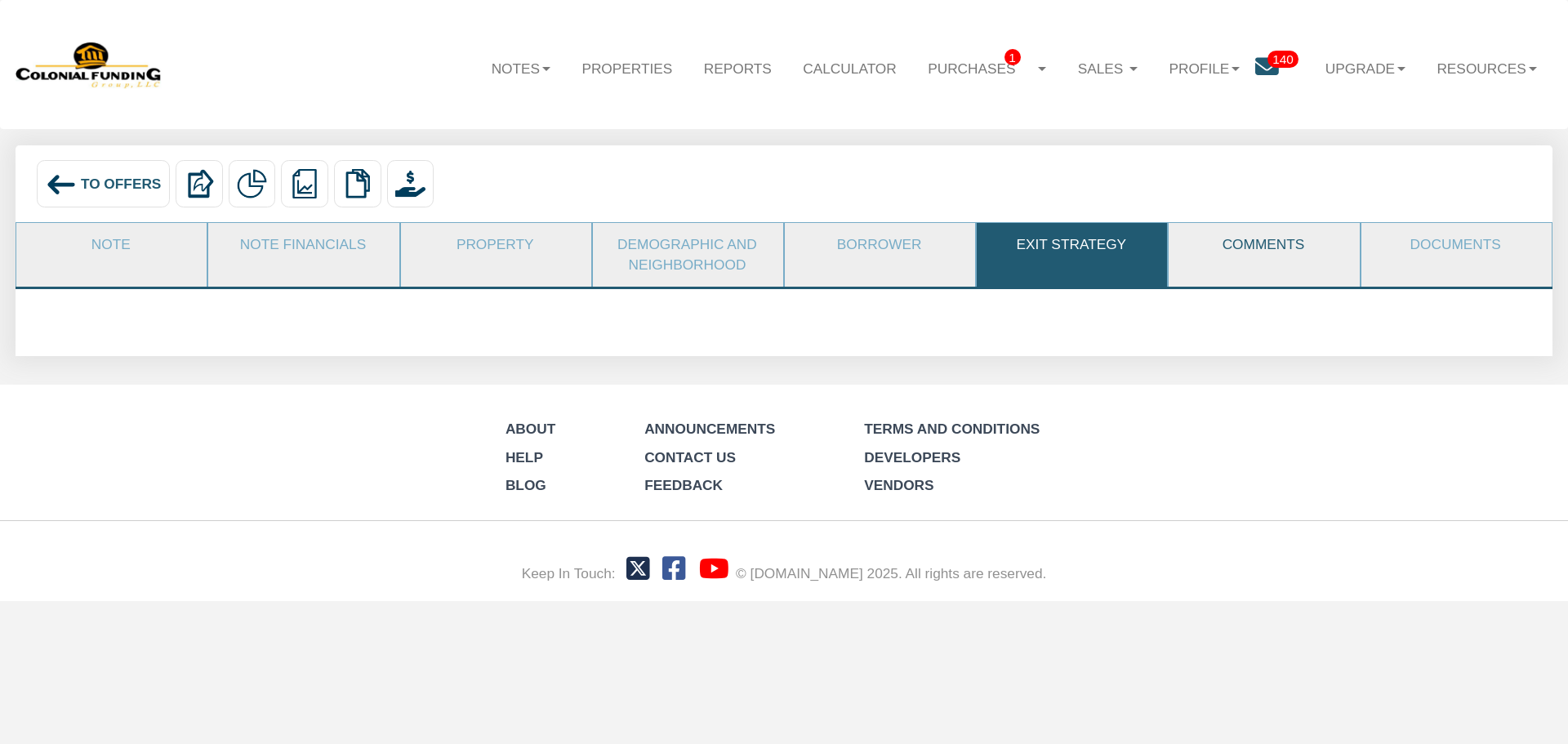
click at [1301, 249] on link "Comments" at bounding box center [1263, 244] width 189 height 43
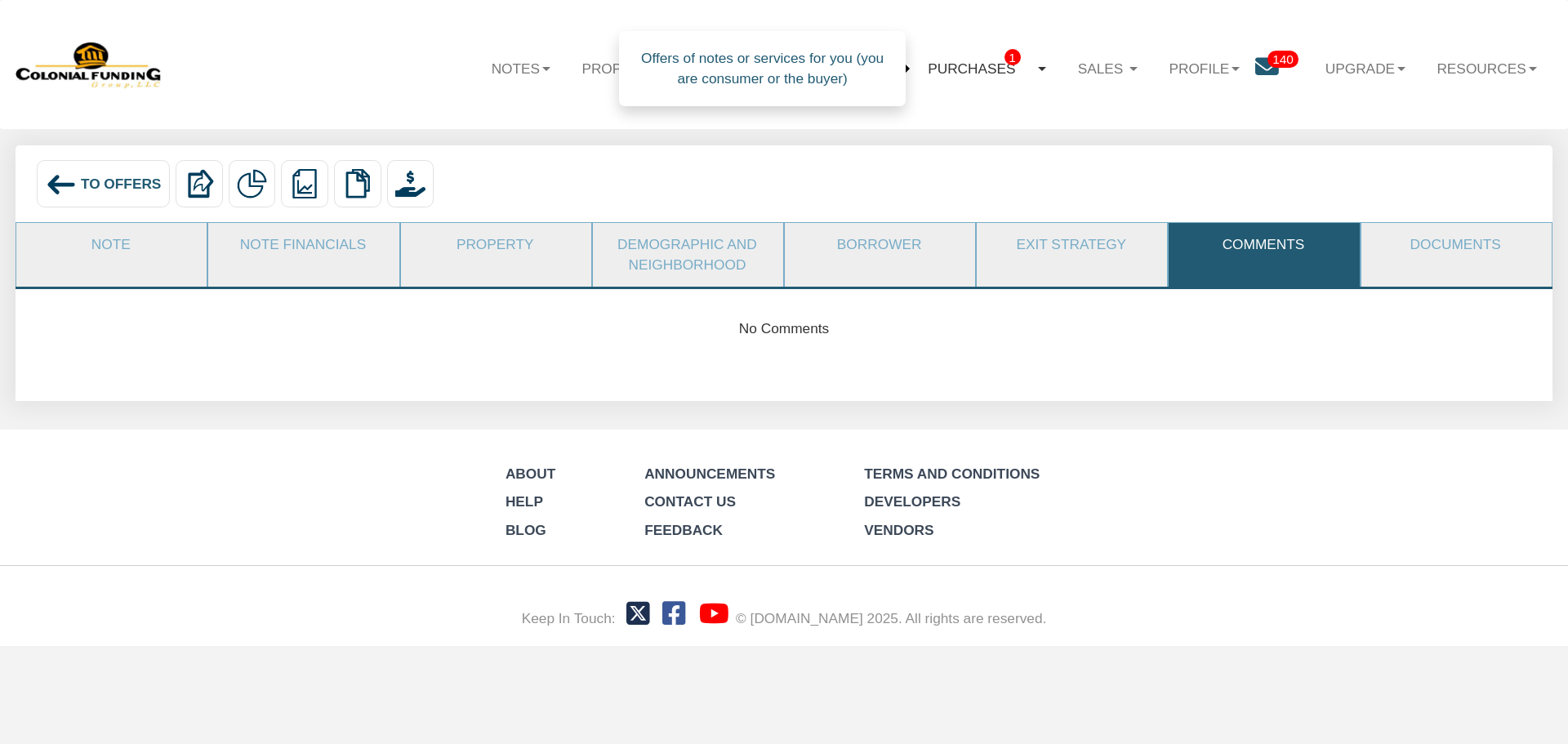
click at [989, 69] on link "Purchases 1" at bounding box center [987, 68] width 150 height 48
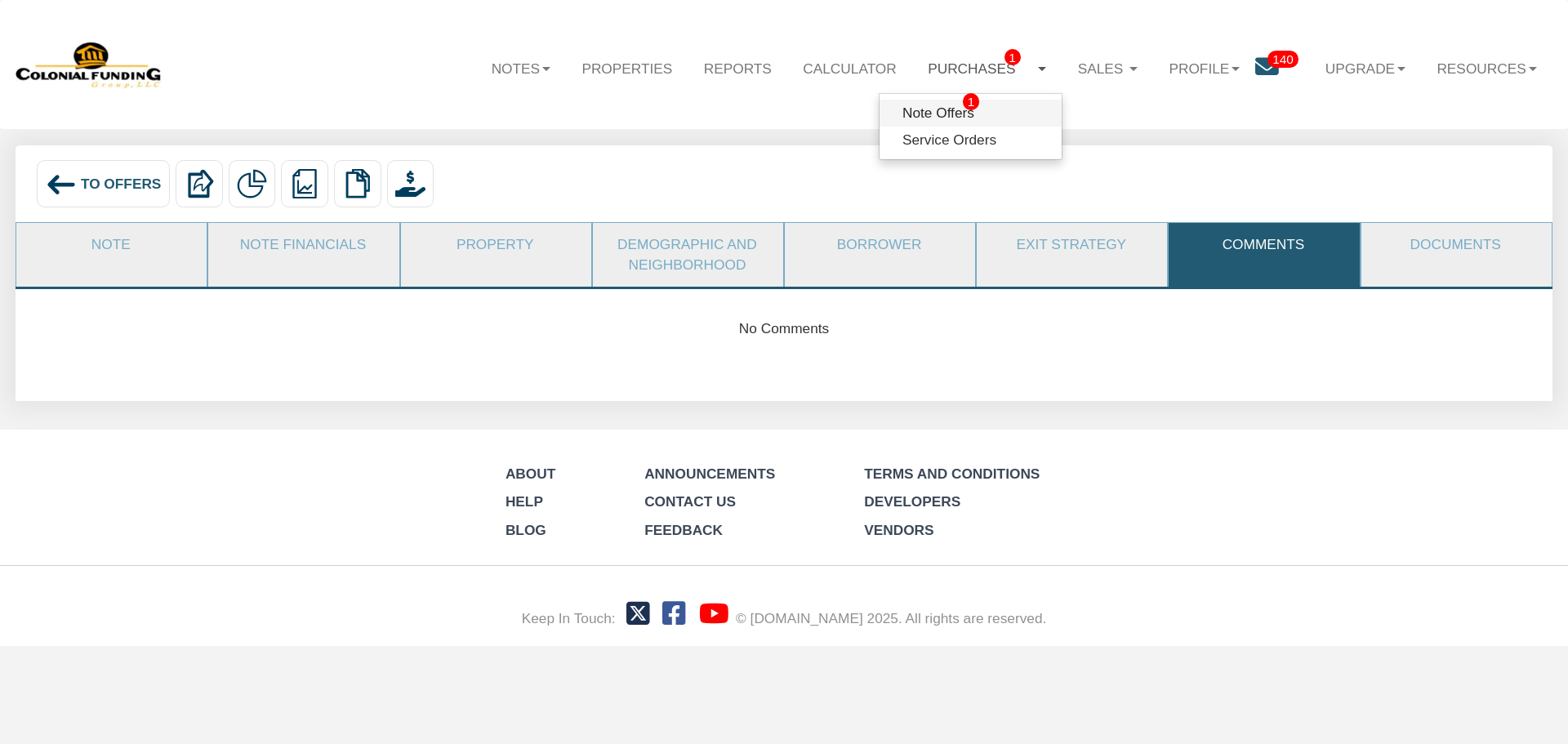
click at [912, 112] on link "Note Offers 1" at bounding box center [970, 113] width 182 height 27
